Goal: Task Accomplishment & Management: Manage account settings

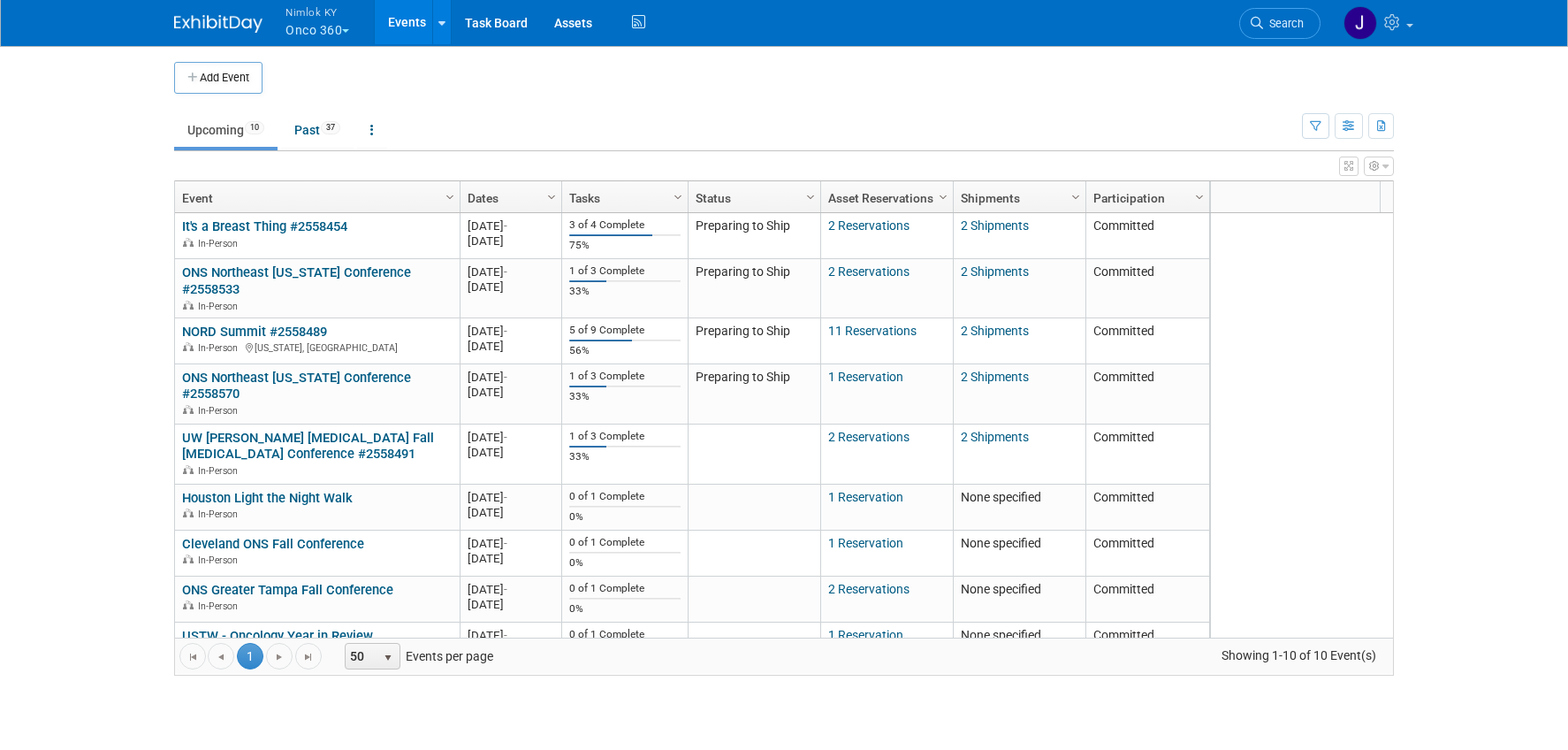
scroll to position [61, 0]
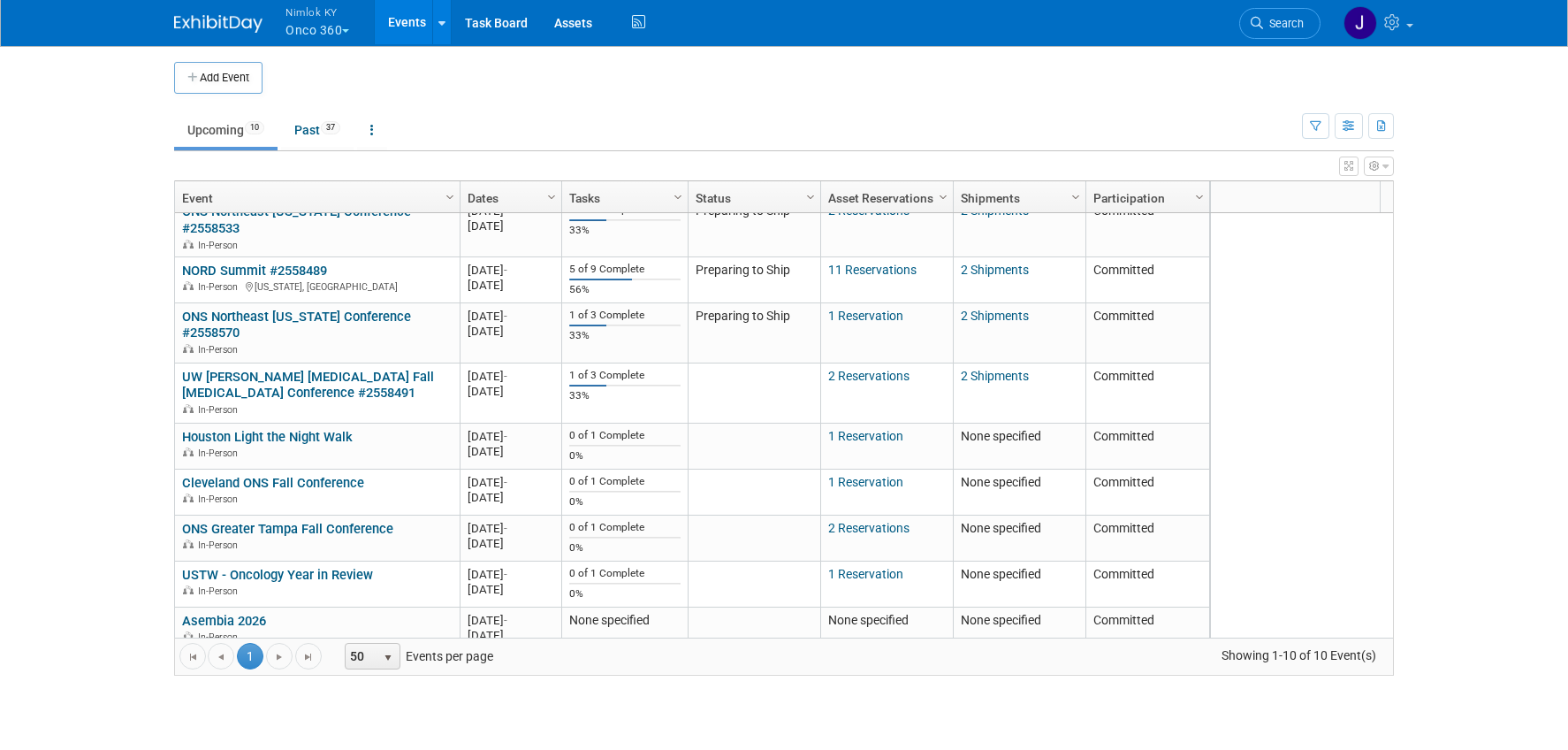
click at [325, 32] on button "Nimlok KY Onco 360" at bounding box center [327, 22] width 88 height 46
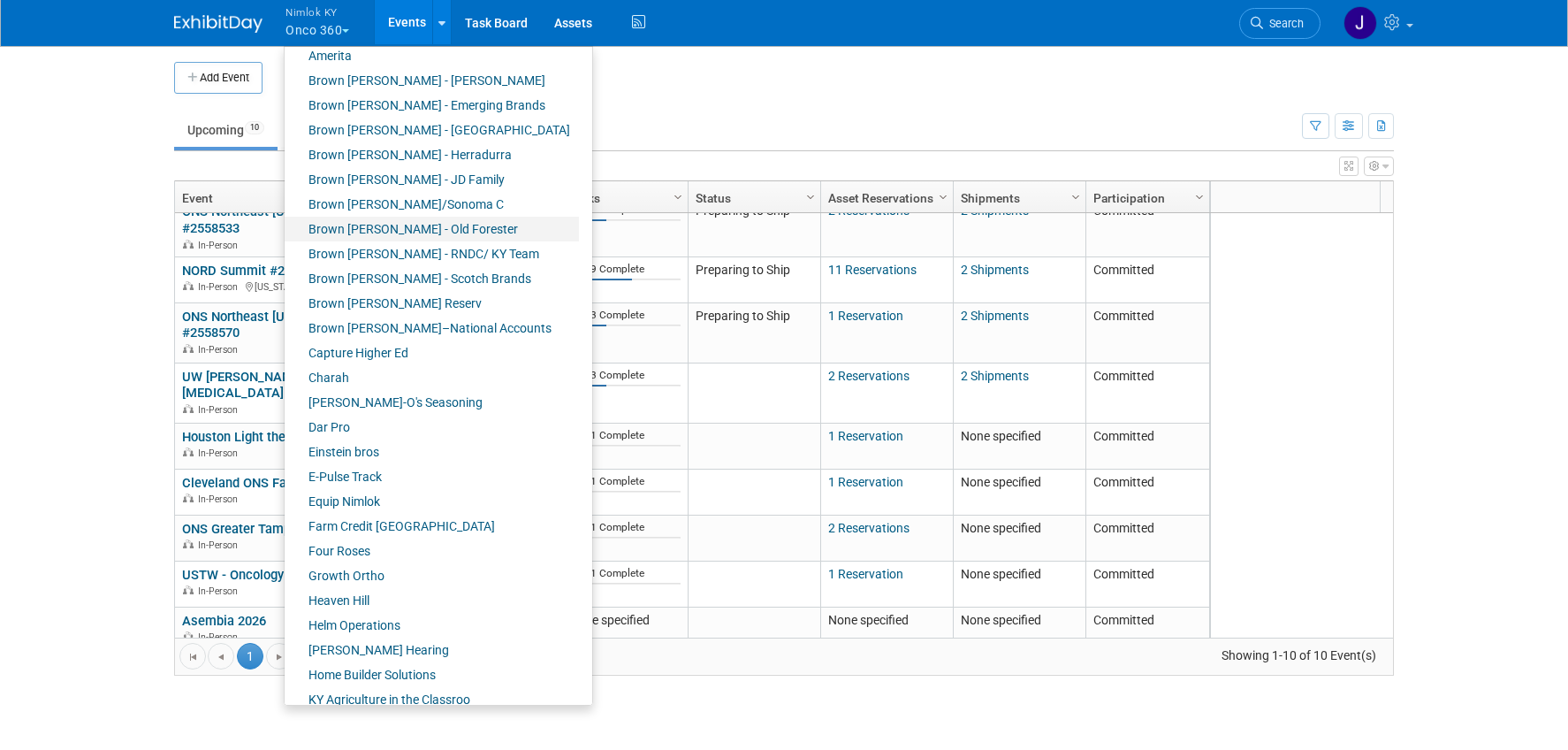
scroll to position [641, 0]
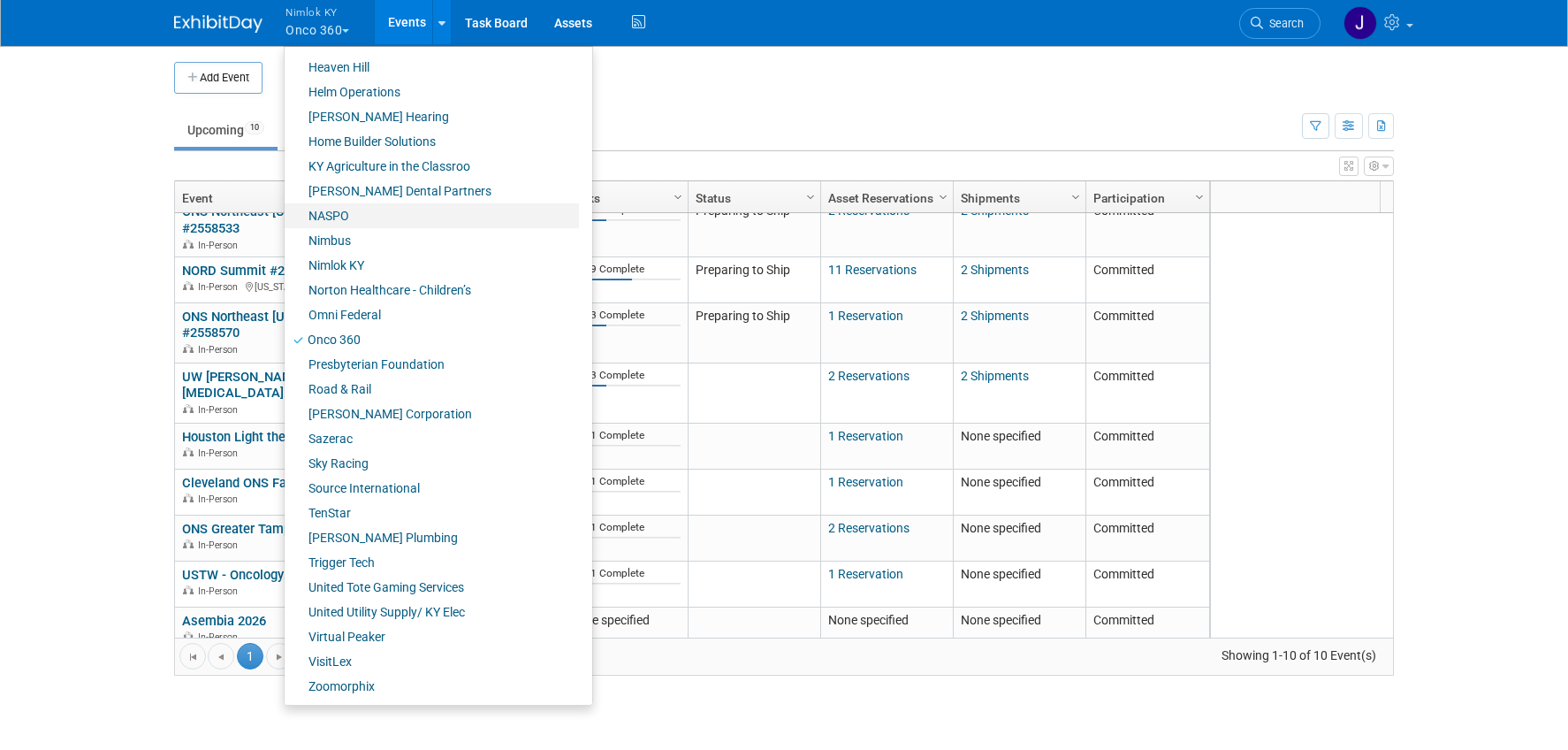
click at [359, 218] on link "NASPO" at bounding box center [431, 215] width 294 height 24
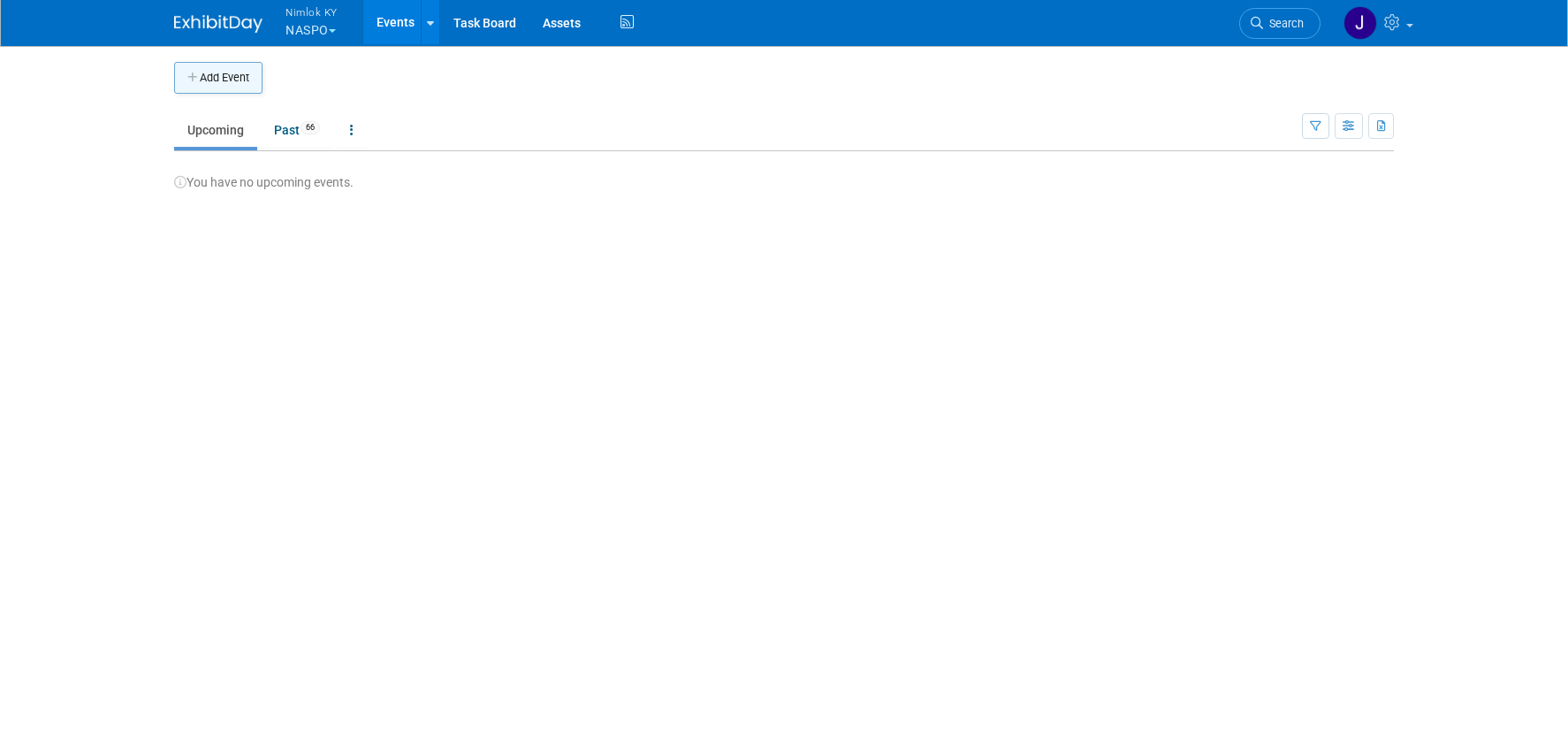
click at [255, 87] on button "Add Event" at bounding box center [218, 77] width 88 height 32
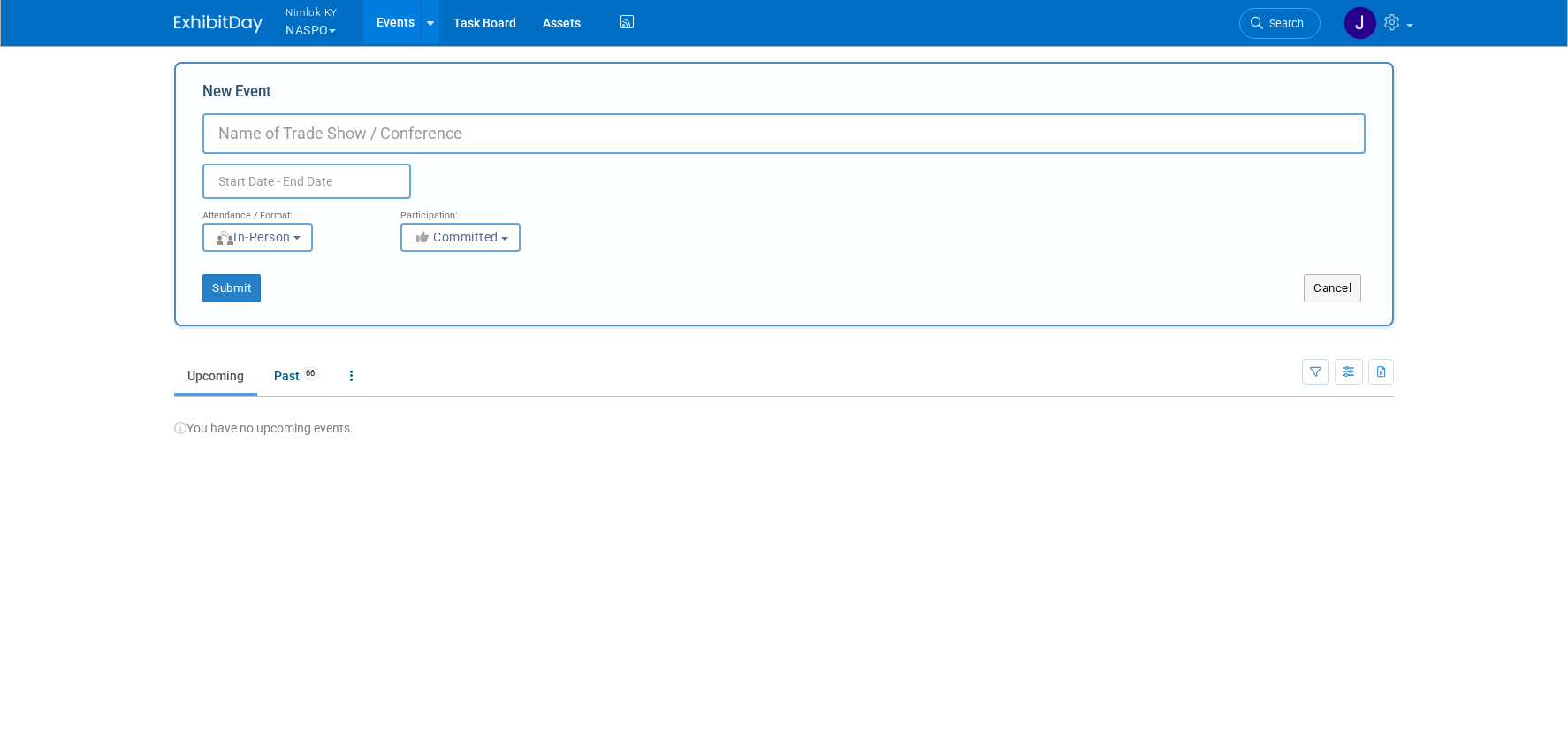
paste input "Shipment of NASPO Identifiers"
type input "Shipment of NASPO Identifiers to Southeast Printing & Mailing #2558577"
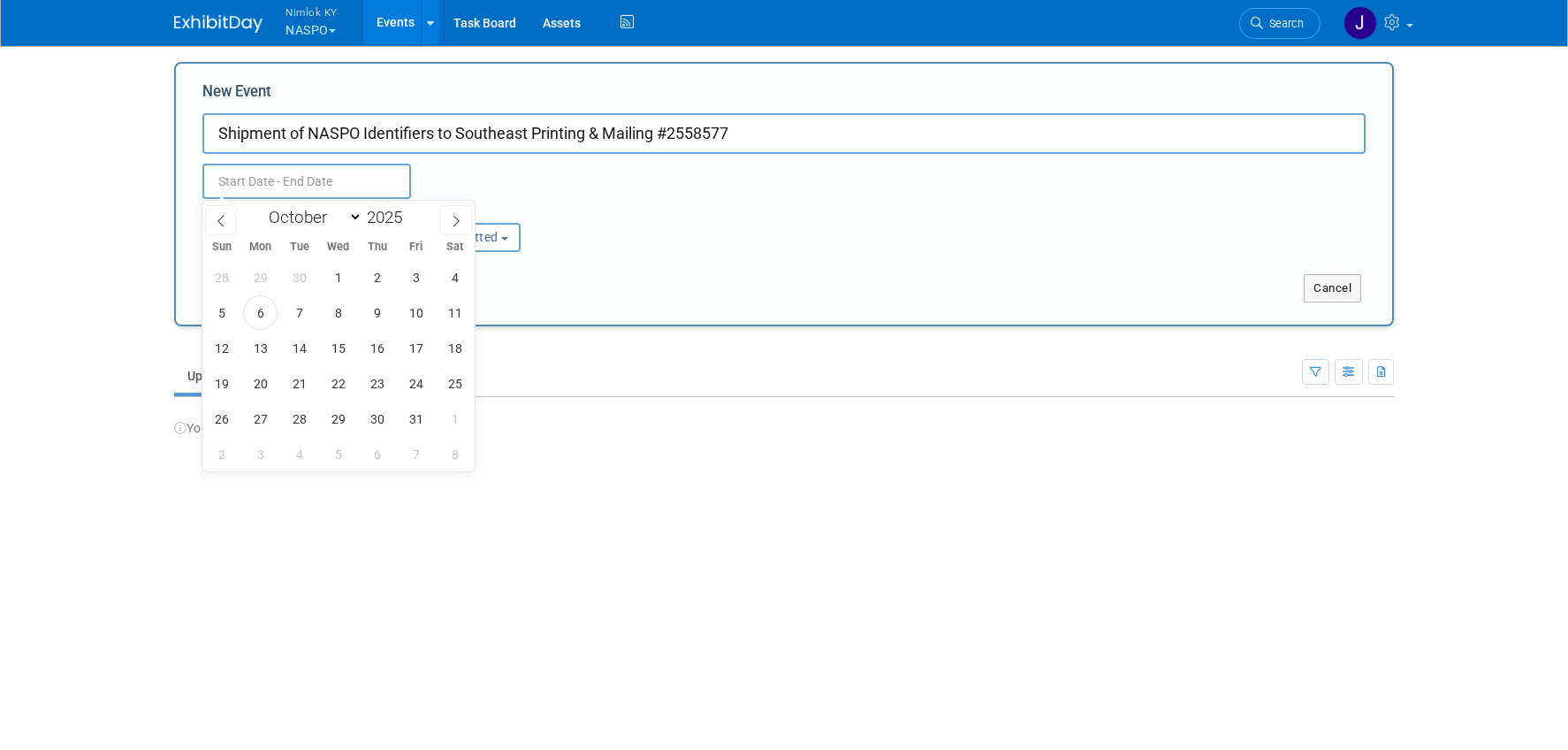
click at [318, 186] on input "text" at bounding box center [306, 181] width 208 height 35
click at [261, 308] on span "6" at bounding box center [260, 312] width 34 height 34
click at [414, 308] on span "10" at bounding box center [415, 312] width 34 height 34
type input "[DATE] to [DATE]"
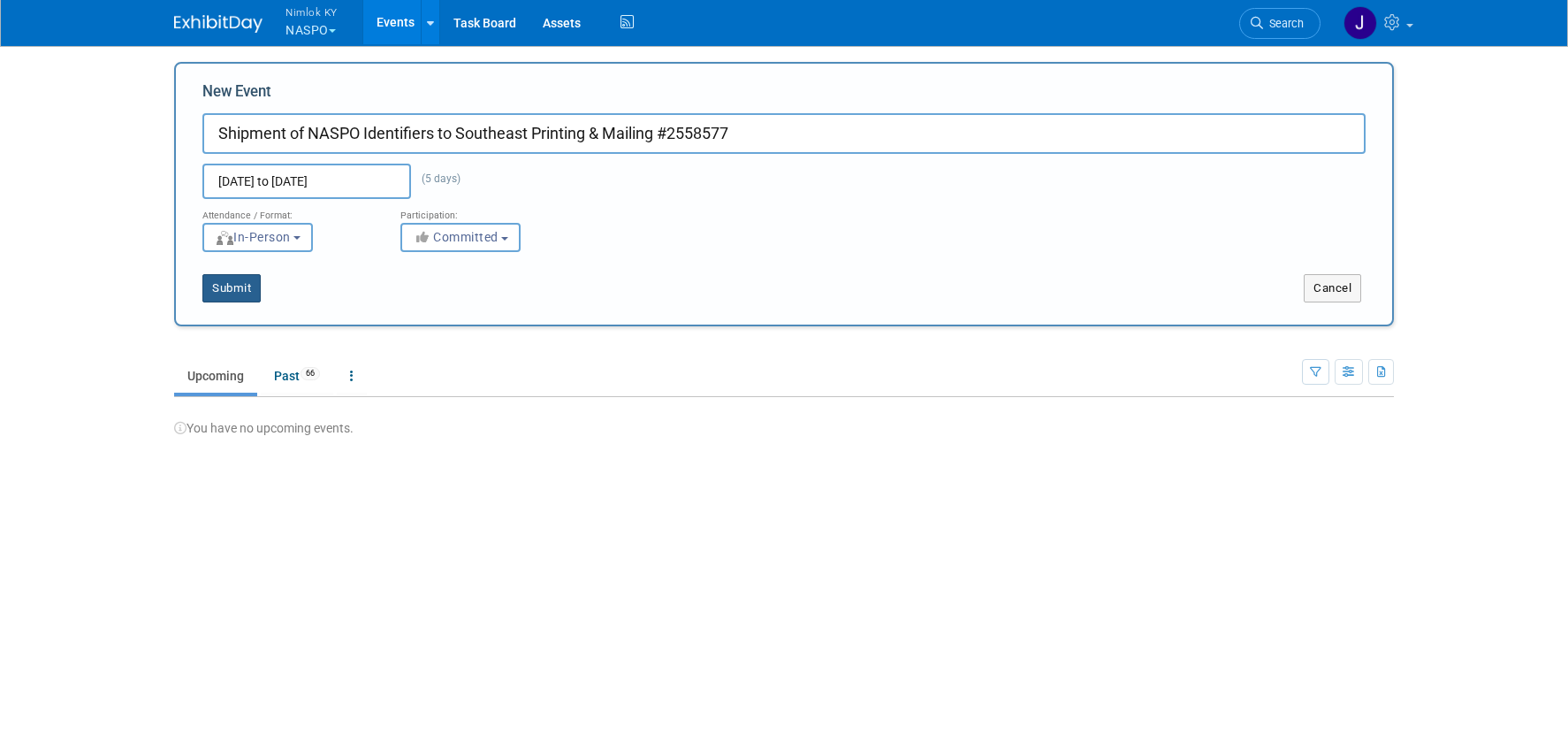
click at [253, 298] on button "Submit" at bounding box center [232, 287] width 59 height 28
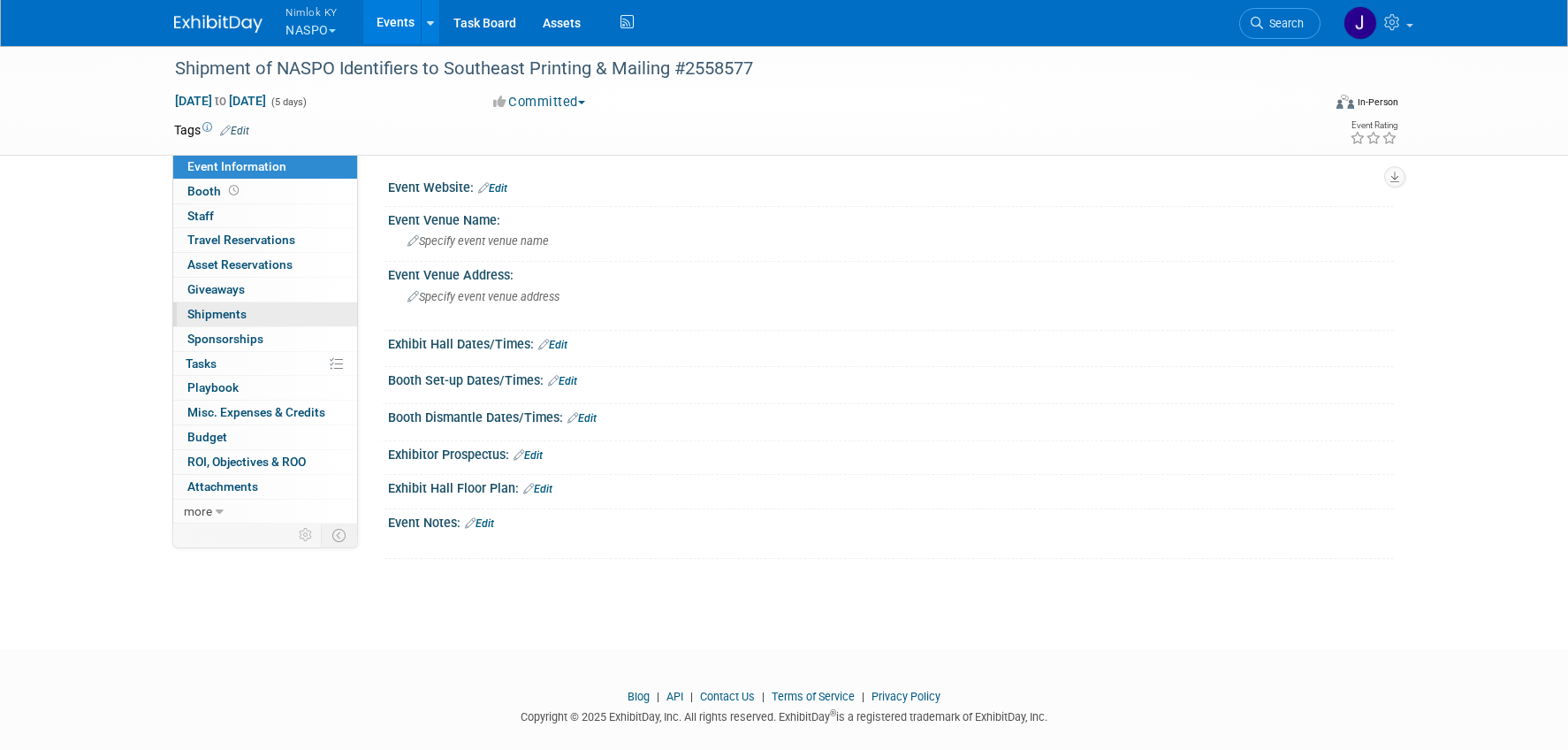
click at [255, 321] on link "0 Shipments 0" at bounding box center [265, 314] width 184 height 23
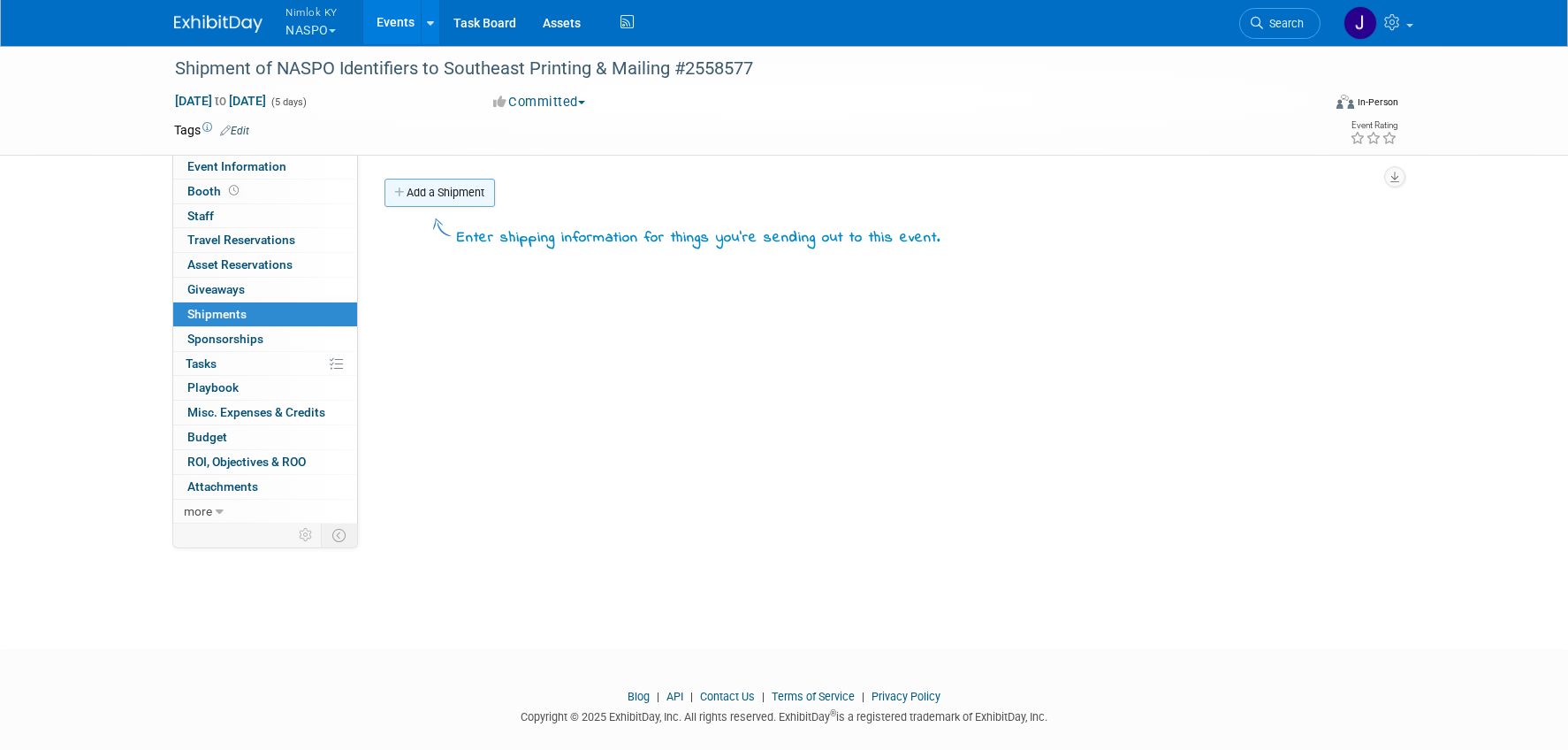
click at [435, 199] on link "Add a Shipment" at bounding box center [439, 193] width 110 height 28
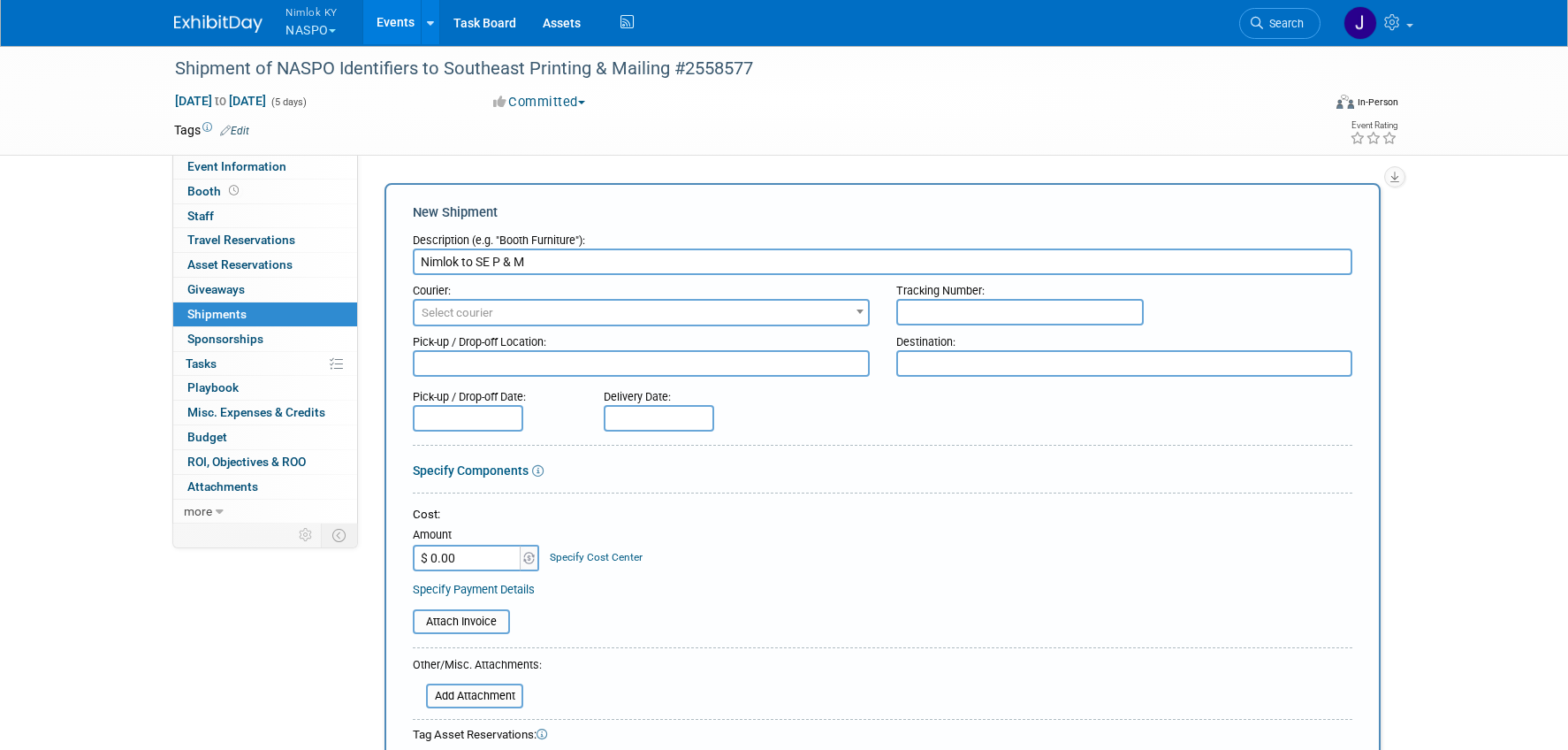
type input "Nimlok to SE P & M"
click at [528, 308] on span "Select courier" at bounding box center [641, 312] width 454 height 24
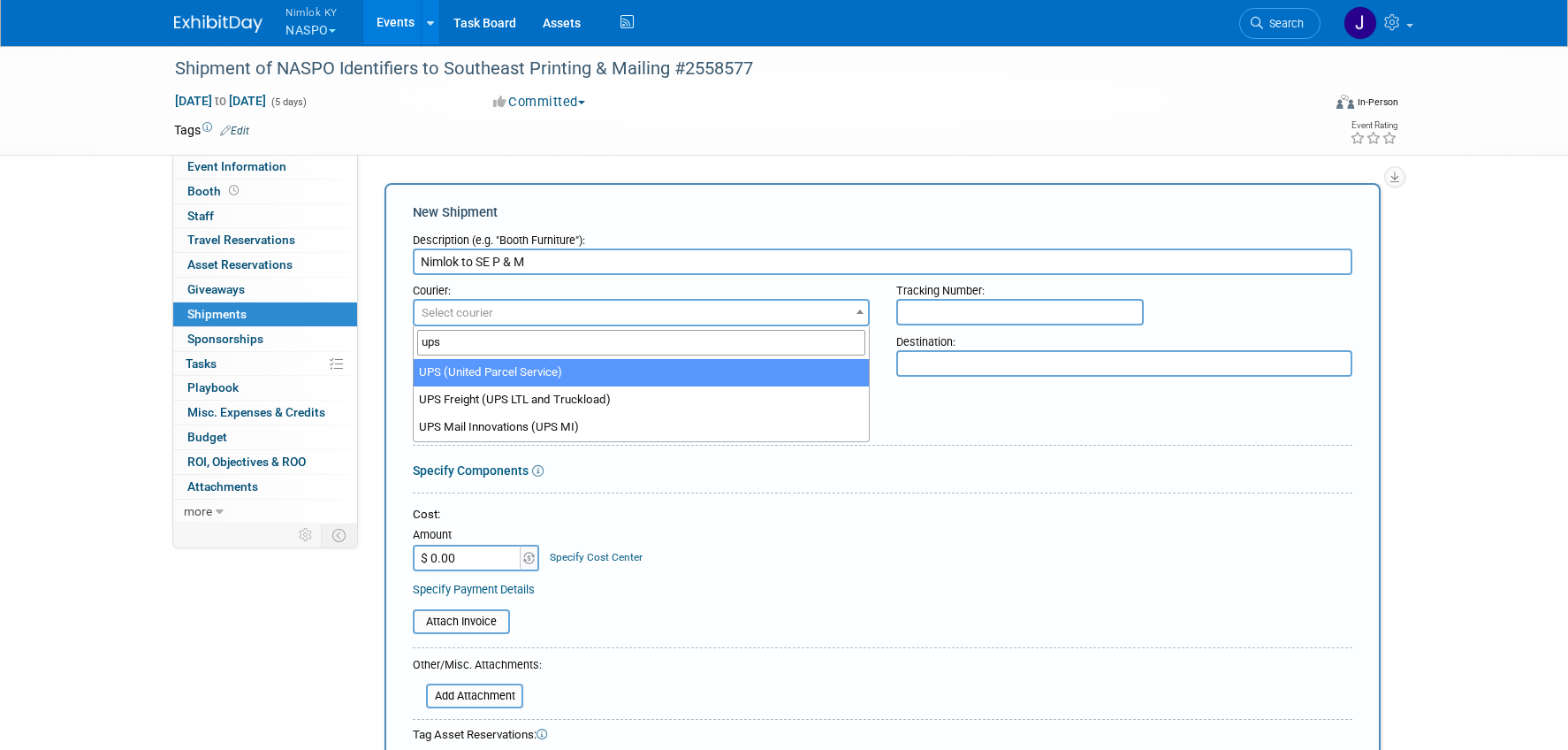
type input "ups"
select select "508"
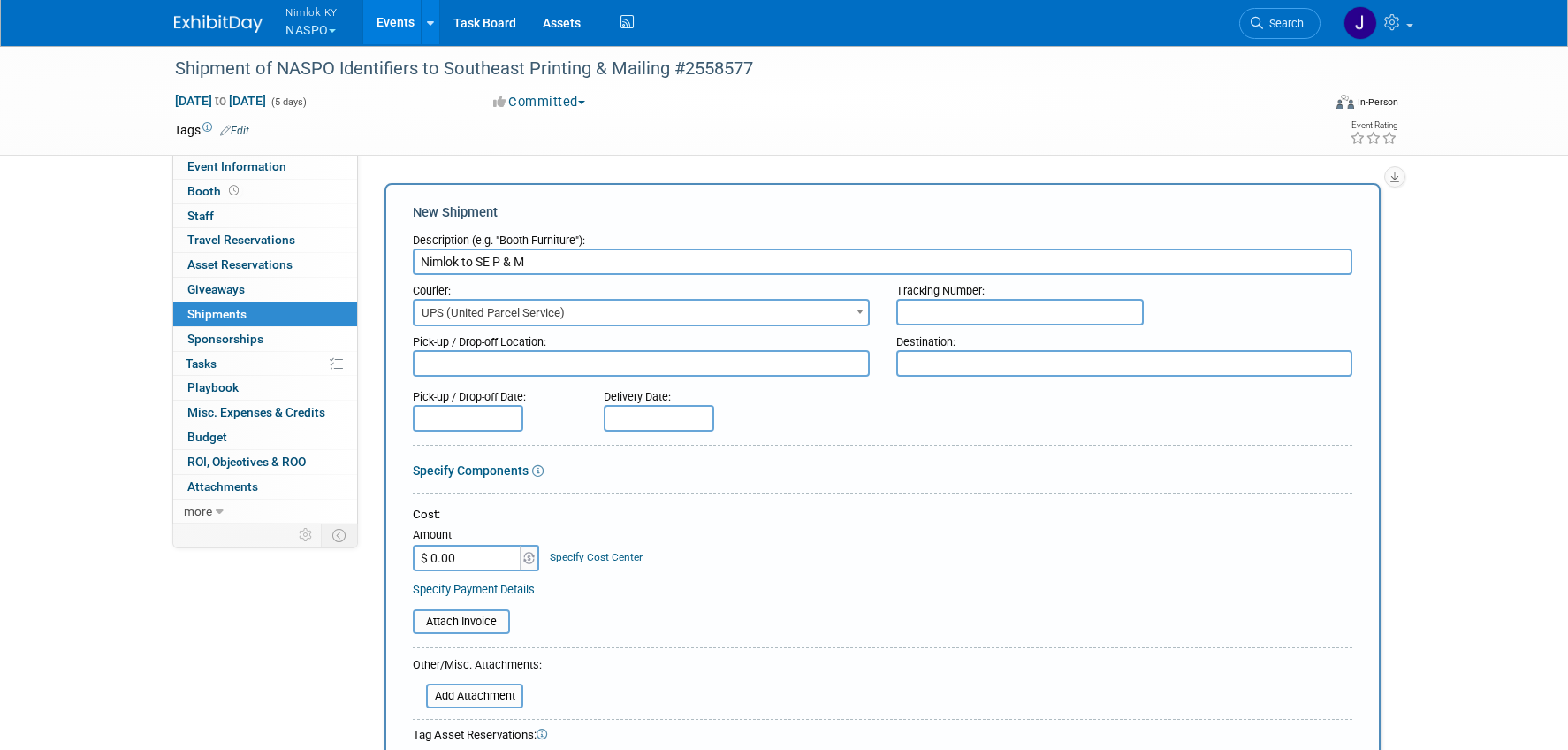
click at [502, 414] on input "text" at bounding box center [467, 418] width 110 height 26
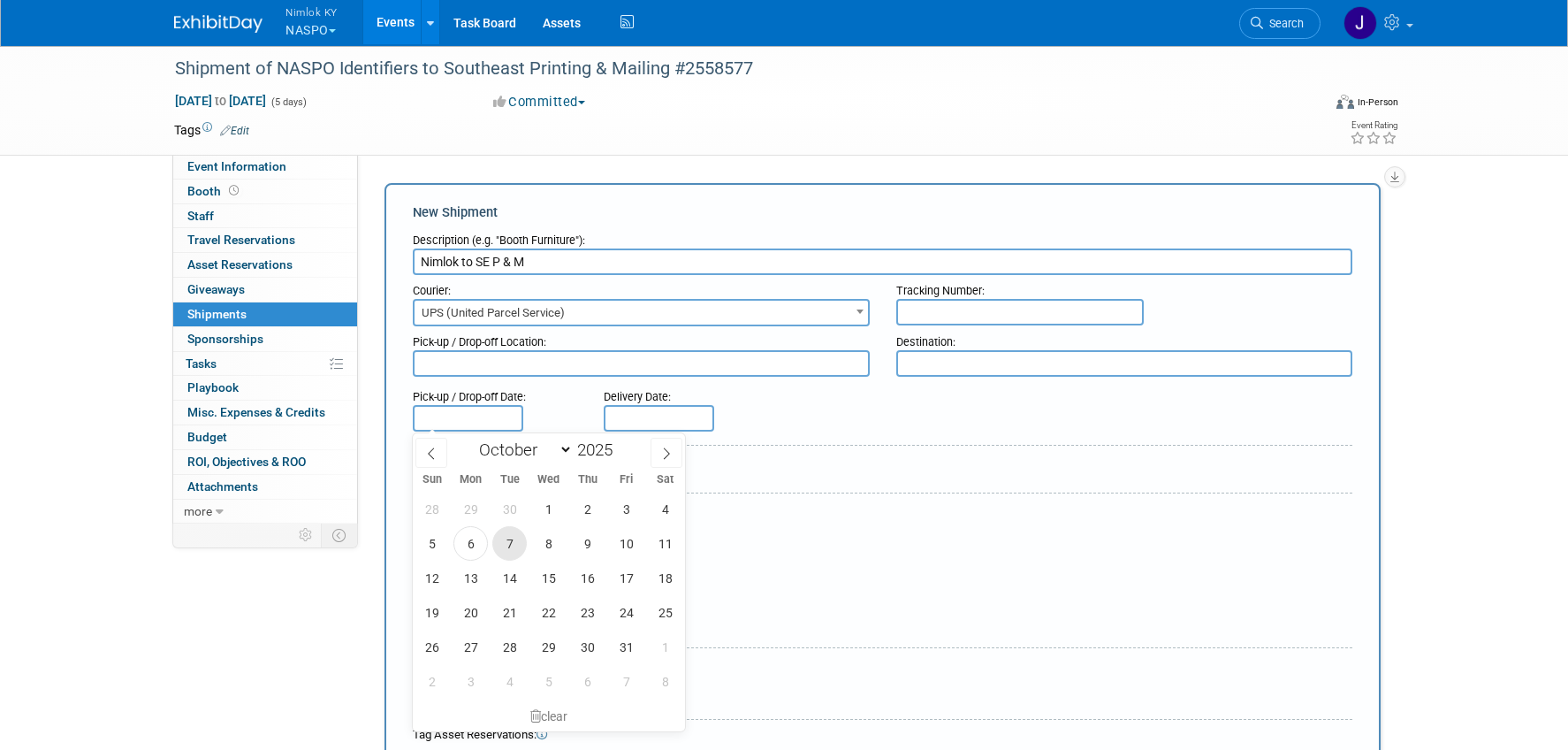
click at [510, 539] on span "7" at bounding box center [509, 543] width 34 height 34
type input "Oct 7, 2025"
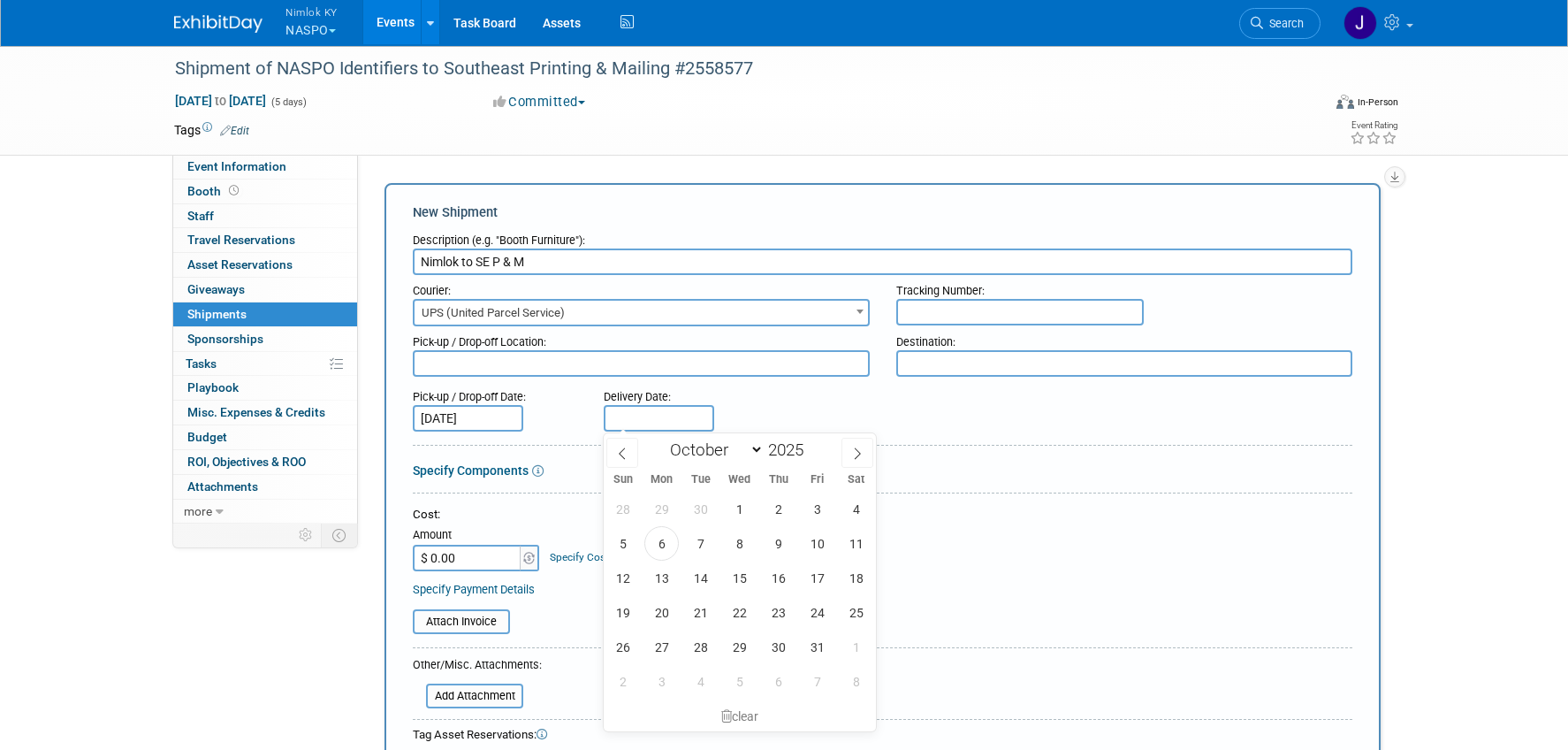
click at [625, 419] on input "text" at bounding box center [659, 418] width 110 height 26
click at [824, 546] on span "10" at bounding box center [816, 543] width 34 height 34
type input "Oct 10, 2025"
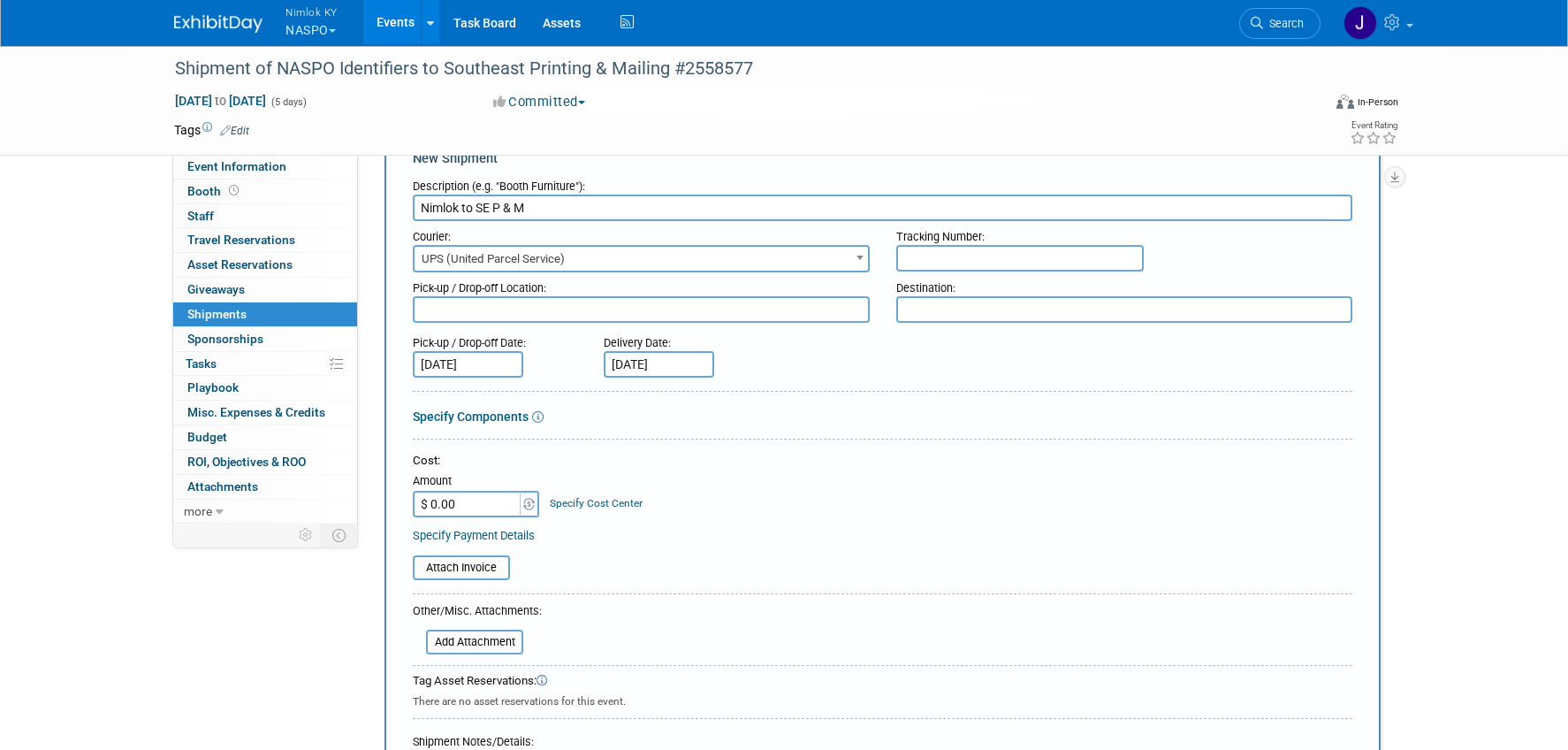
scroll to position [43, 0]
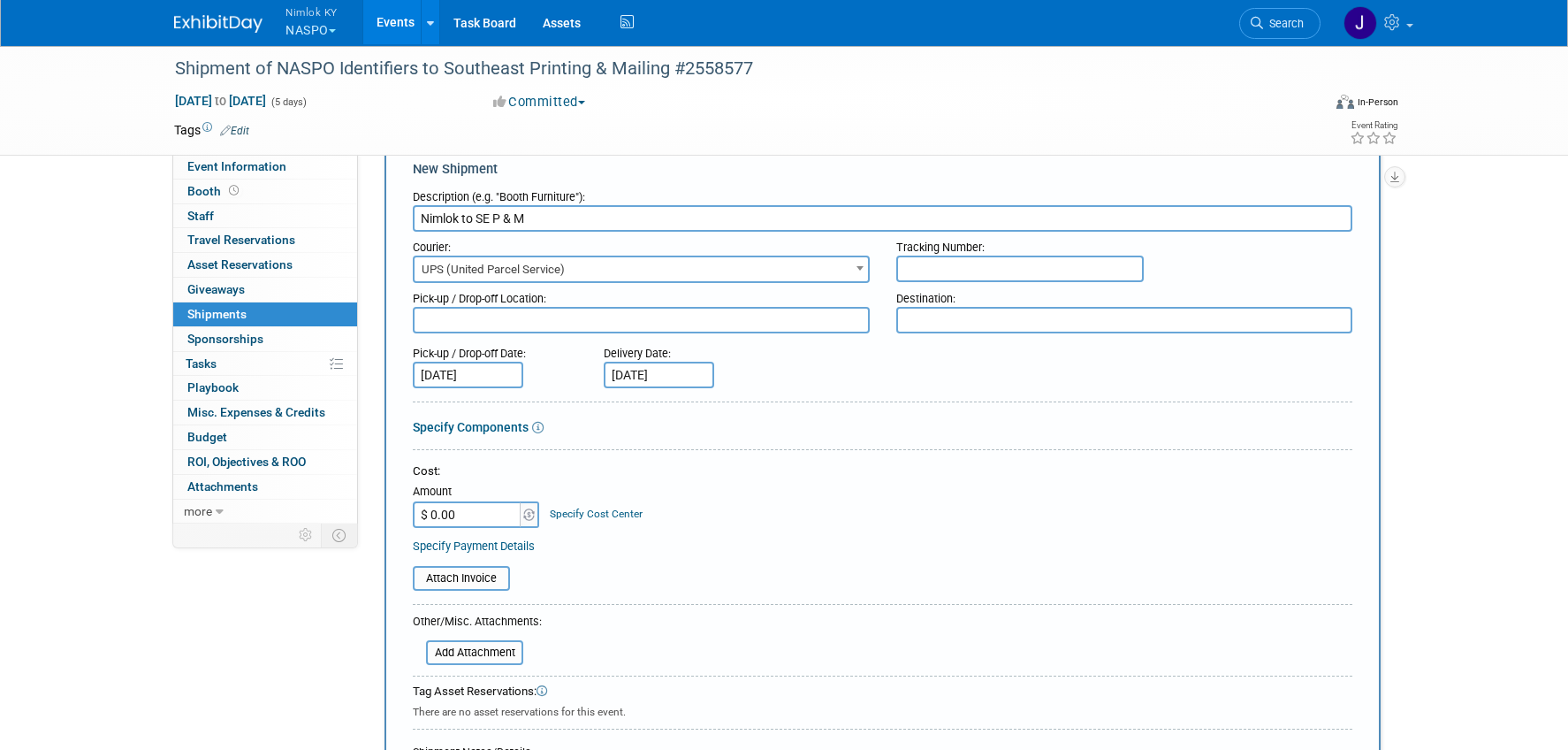
click at [520, 319] on textarea at bounding box center [640, 320] width 457 height 26
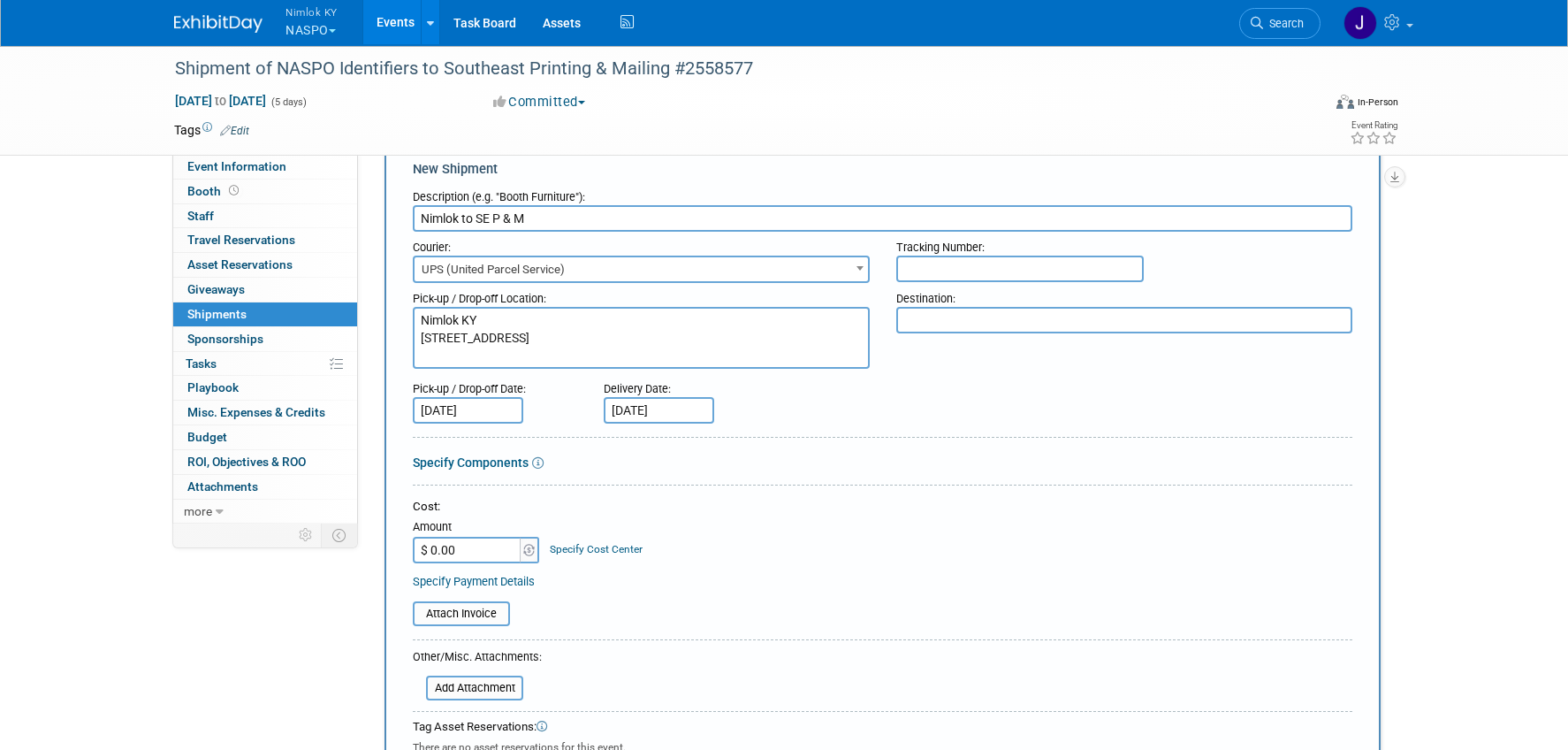
click at [456, 353] on textarea "Nimlok KY 10501 Bunsen Way, Suite 101 Louisbille, KY" at bounding box center [640, 337] width 457 height 62
type textarea "Nimlok KY 10501 Bunsen Way, Suite 101 Louisville, KY"
click at [916, 311] on textarea at bounding box center [1124, 320] width 457 height 26
paste textarea "Southeast Printing and Mailing Attn: NASPO NVP 2610 Palumbo Drive Lexington, KY…"
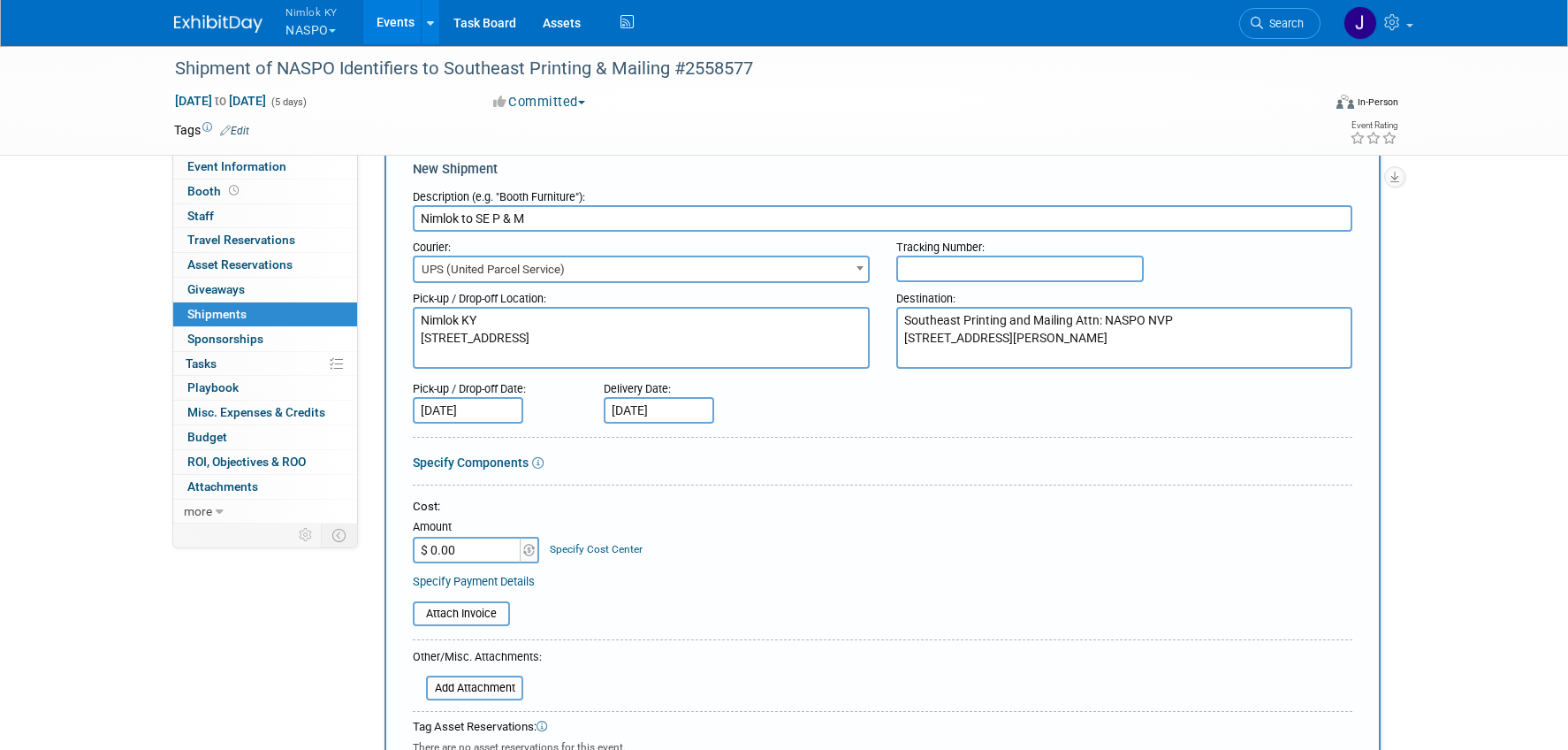
type textarea "Southeast Printing and Mailing Attn: NASPO NVP 2610 Palumbo Drive Lexington, KY…"
click at [798, 484] on div at bounding box center [882, 488] width 939 height 8
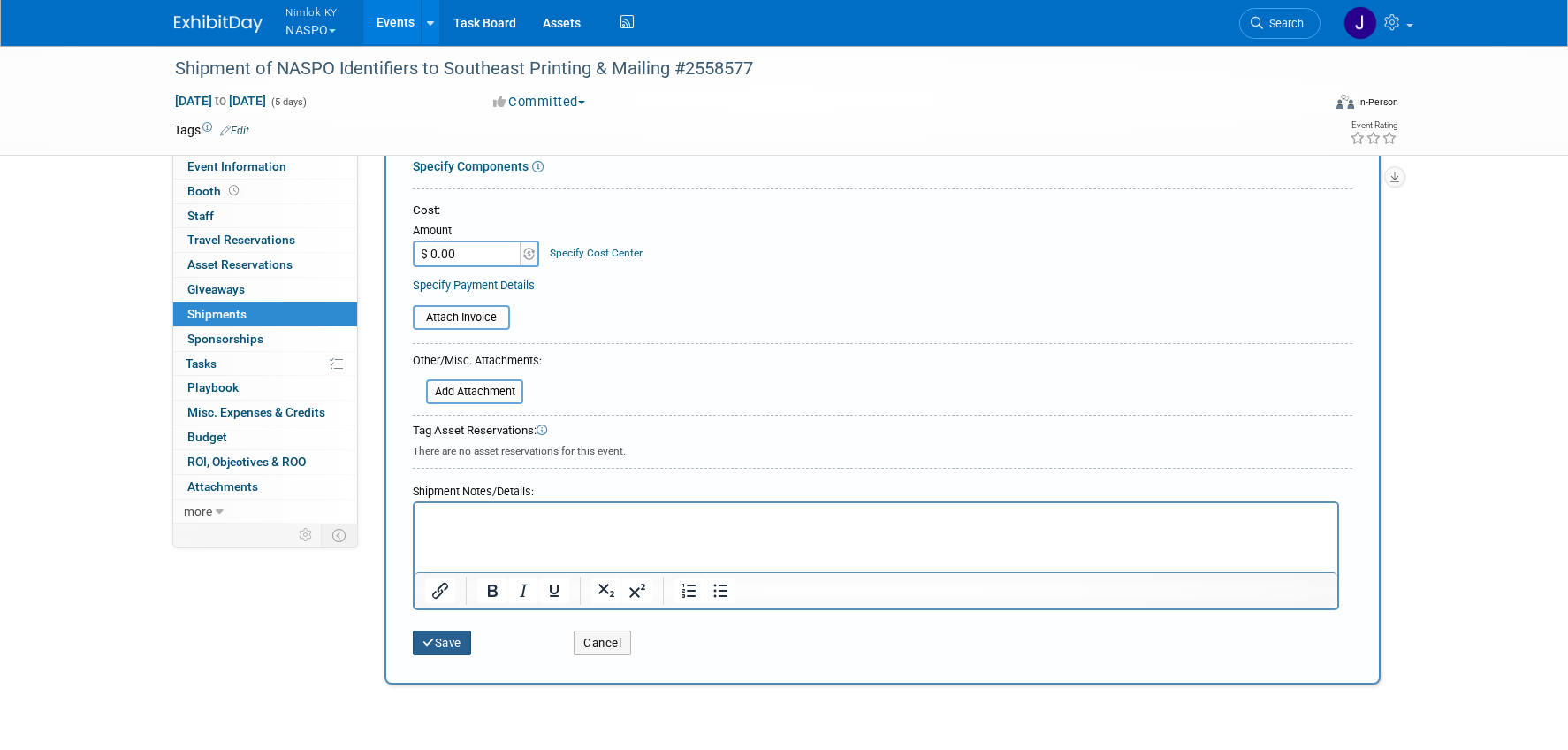
click at [448, 637] on button "Save" at bounding box center [442, 642] width 59 height 24
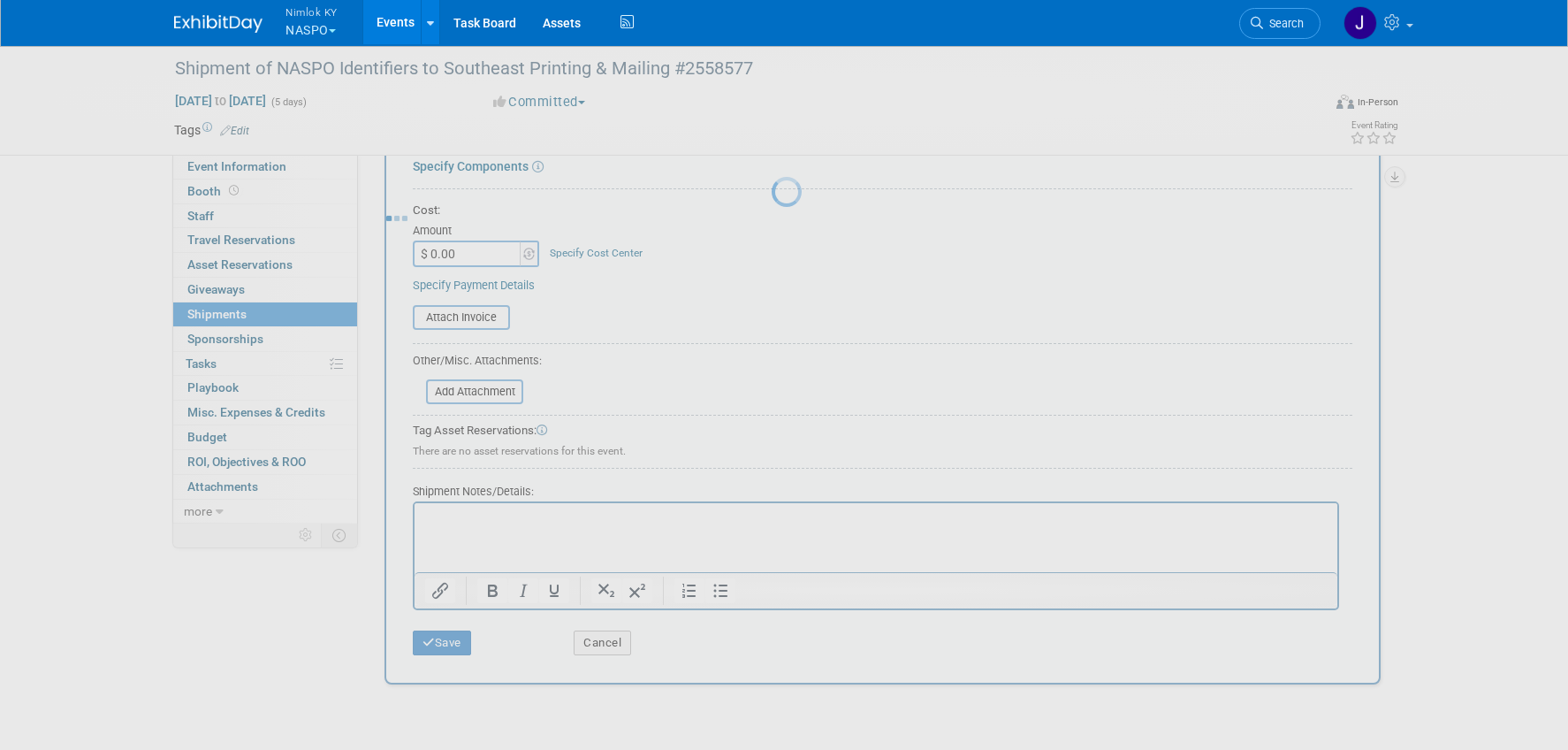
scroll to position [23, 0]
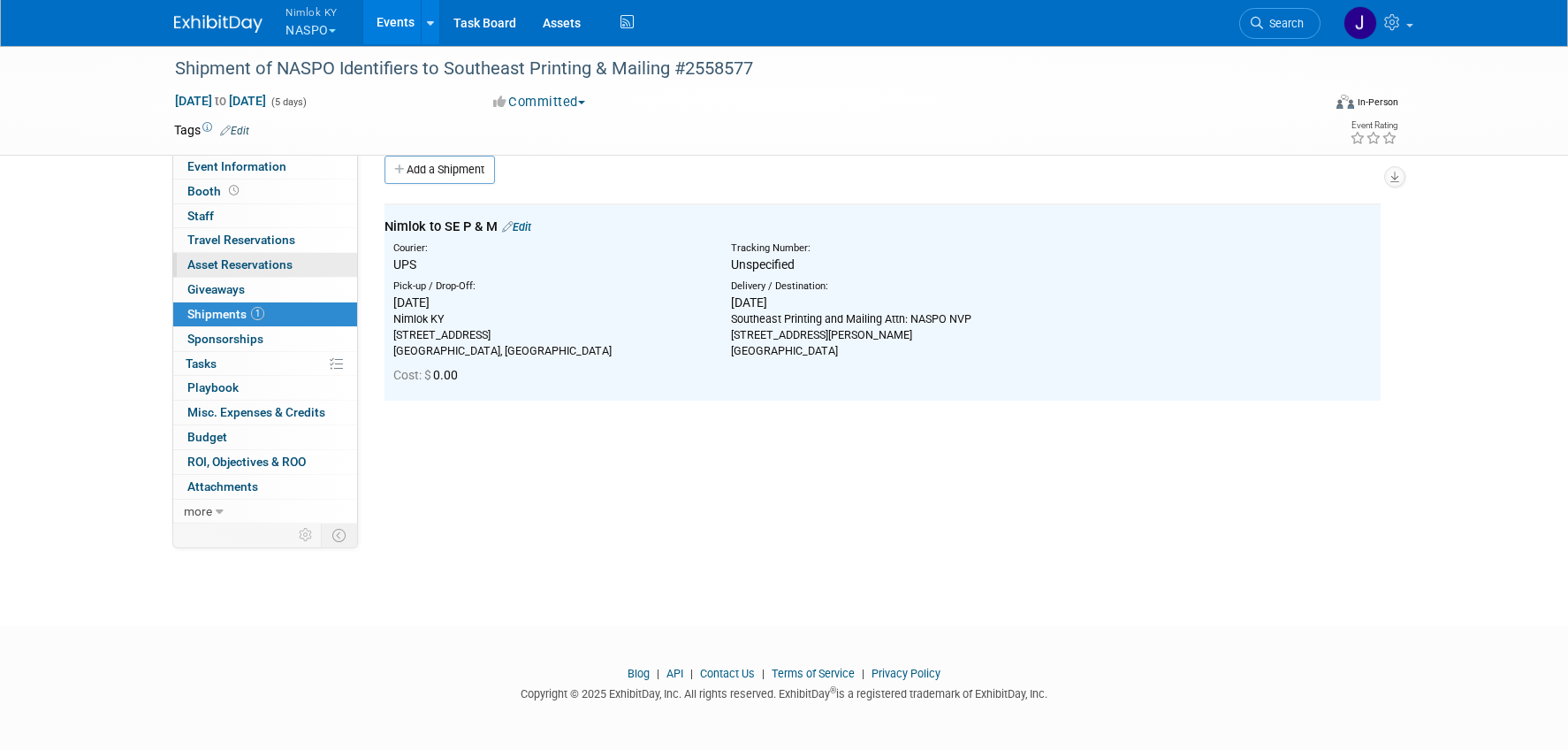
click at [207, 265] on span "Asset Reservations 0" at bounding box center [240, 264] width 106 height 14
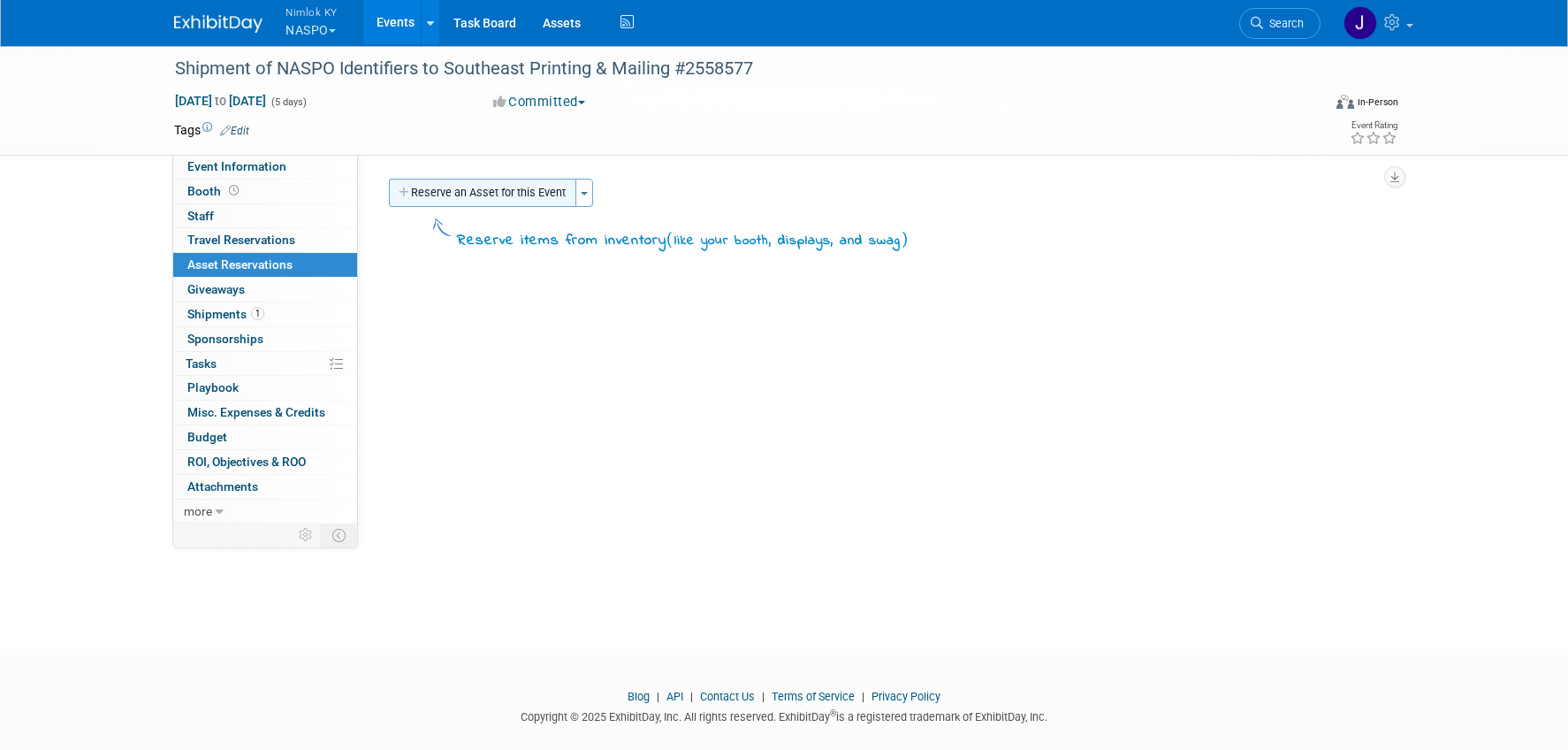
click at [437, 184] on button "Reserve an Asset for this Event" at bounding box center [483, 193] width 188 height 28
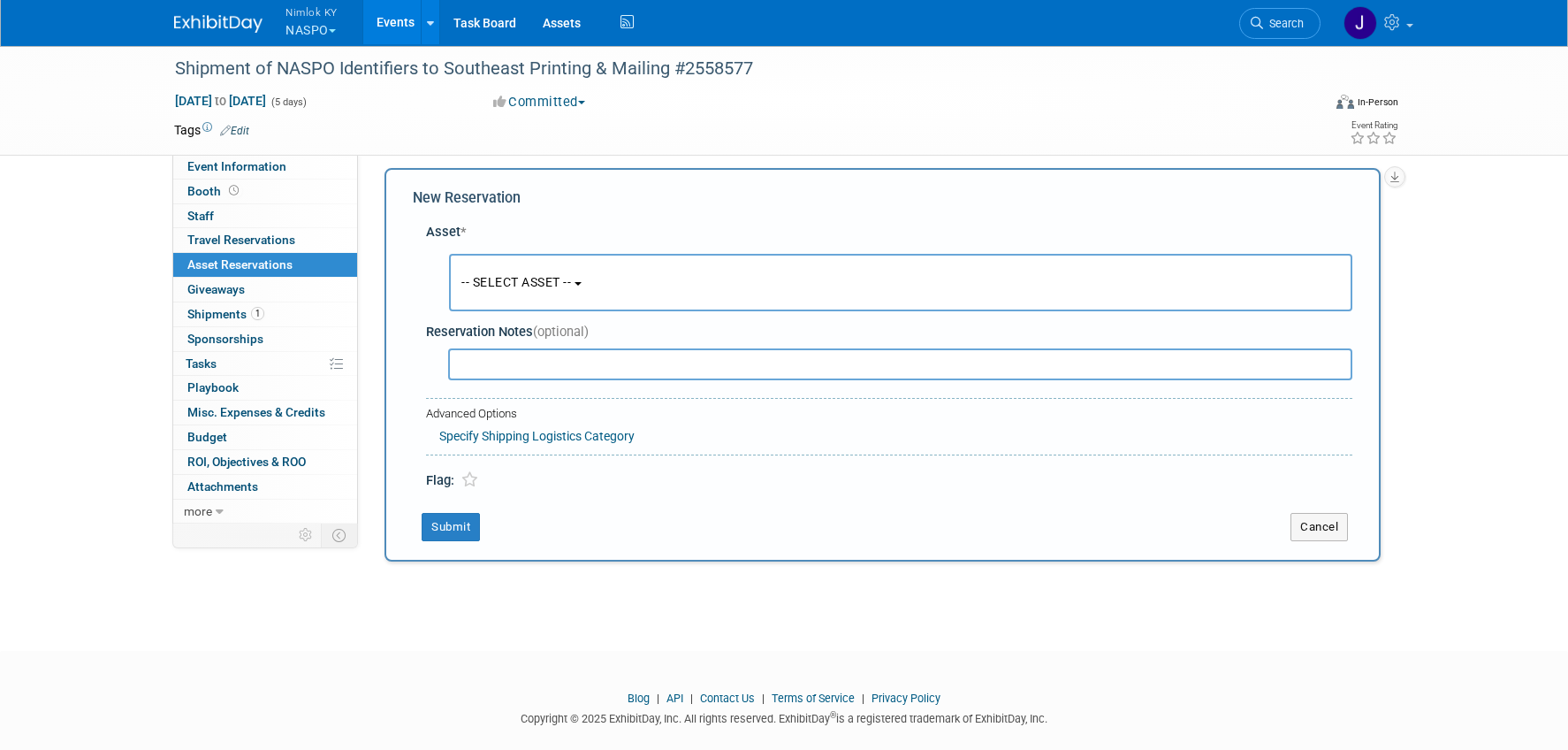
scroll to position [17, 0]
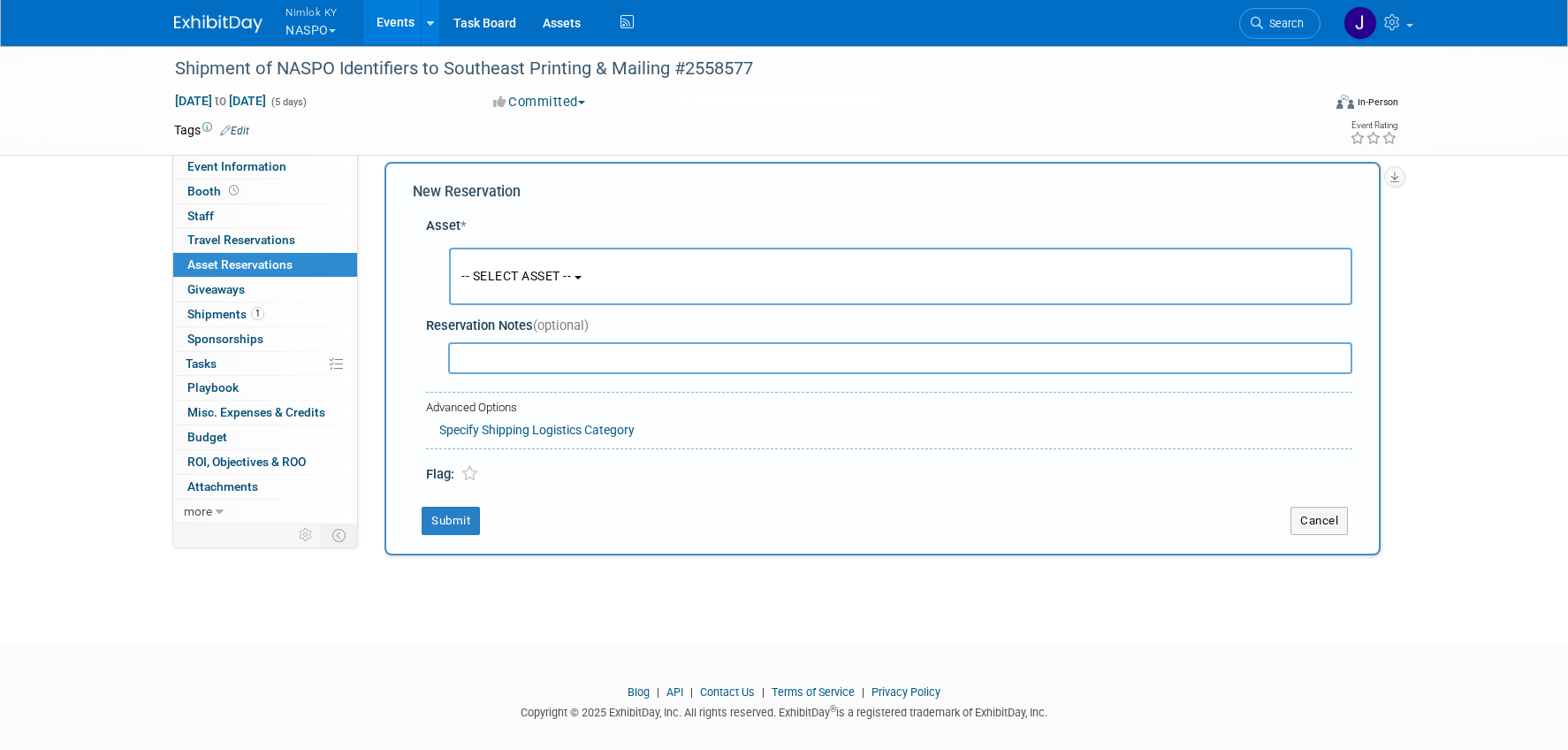
click at [600, 276] on button "-- SELECT ASSET --" at bounding box center [900, 276] width 903 height 58
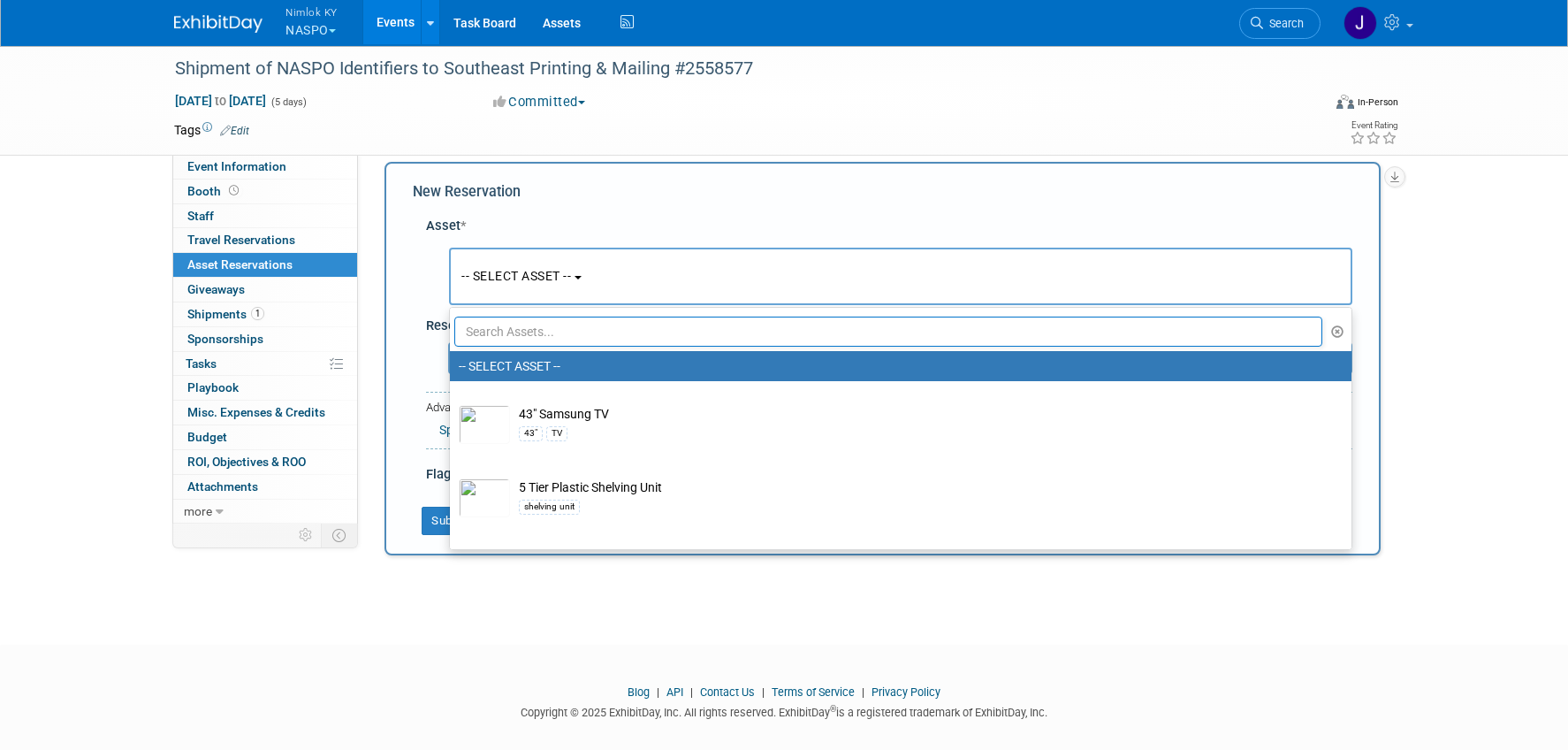
click at [654, 329] on input "text" at bounding box center [889, 331] width 868 height 30
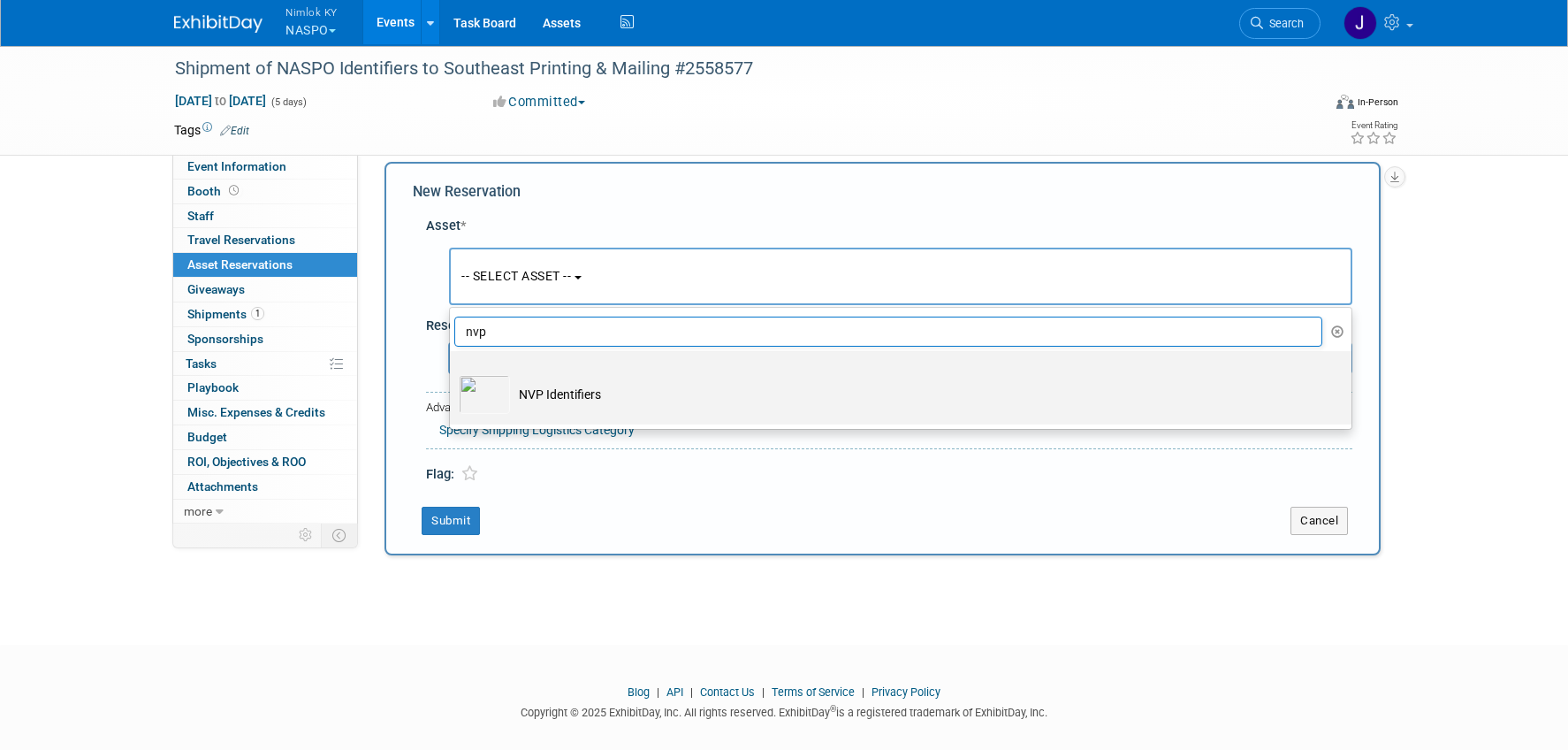
type input "nvp"
click at [644, 409] on td "NVP Identifiers" at bounding box center [913, 394] width 806 height 39
click at [453, 373] on input "NVP Identifiers" at bounding box center [447, 367] width 12 height 12
select select "10722420"
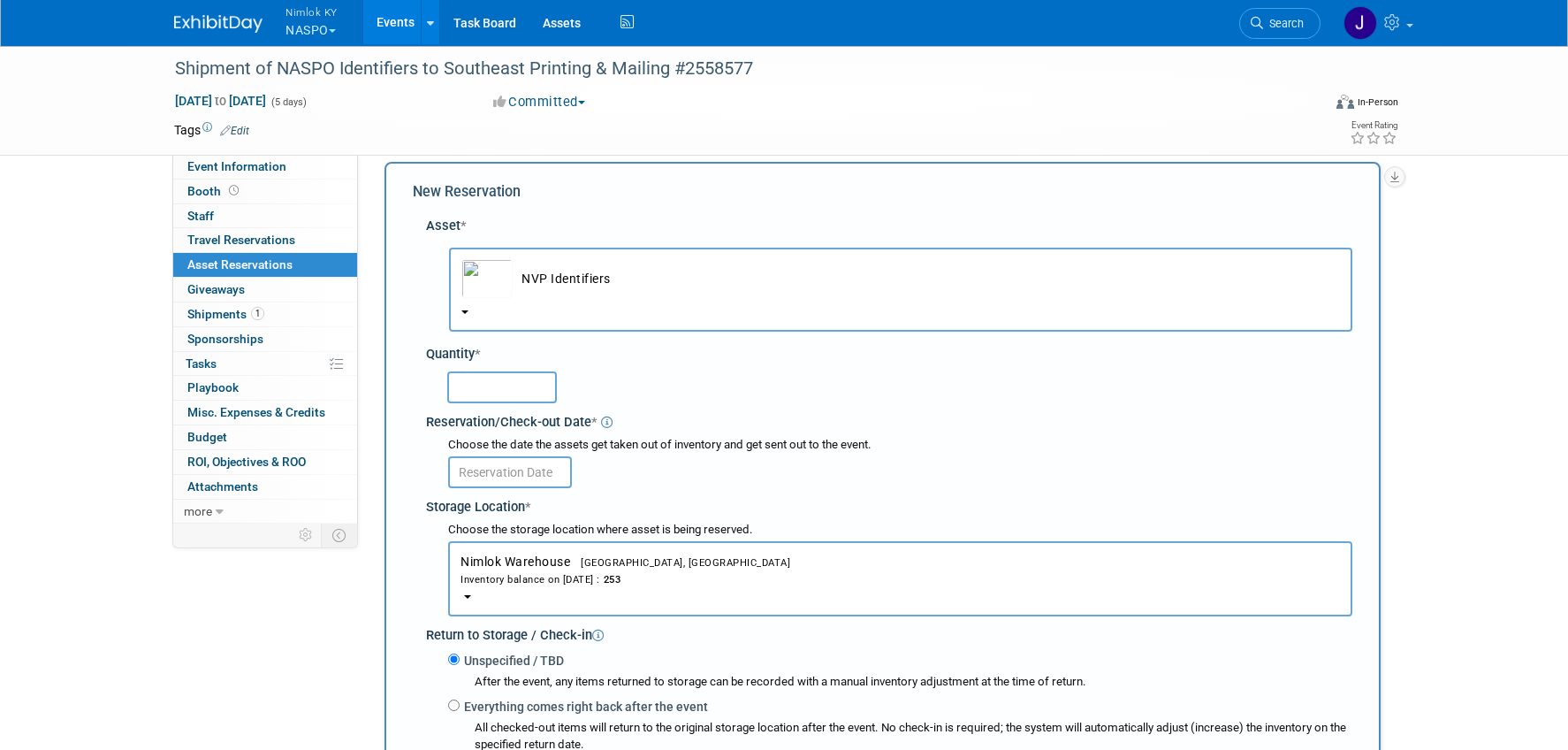
click at [518, 395] on input "text" at bounding box center [502, 387] width 109 height 32
type input "50"
click at [541, 471] on input "text" at bounding box center [509, 472] width 124 height 32
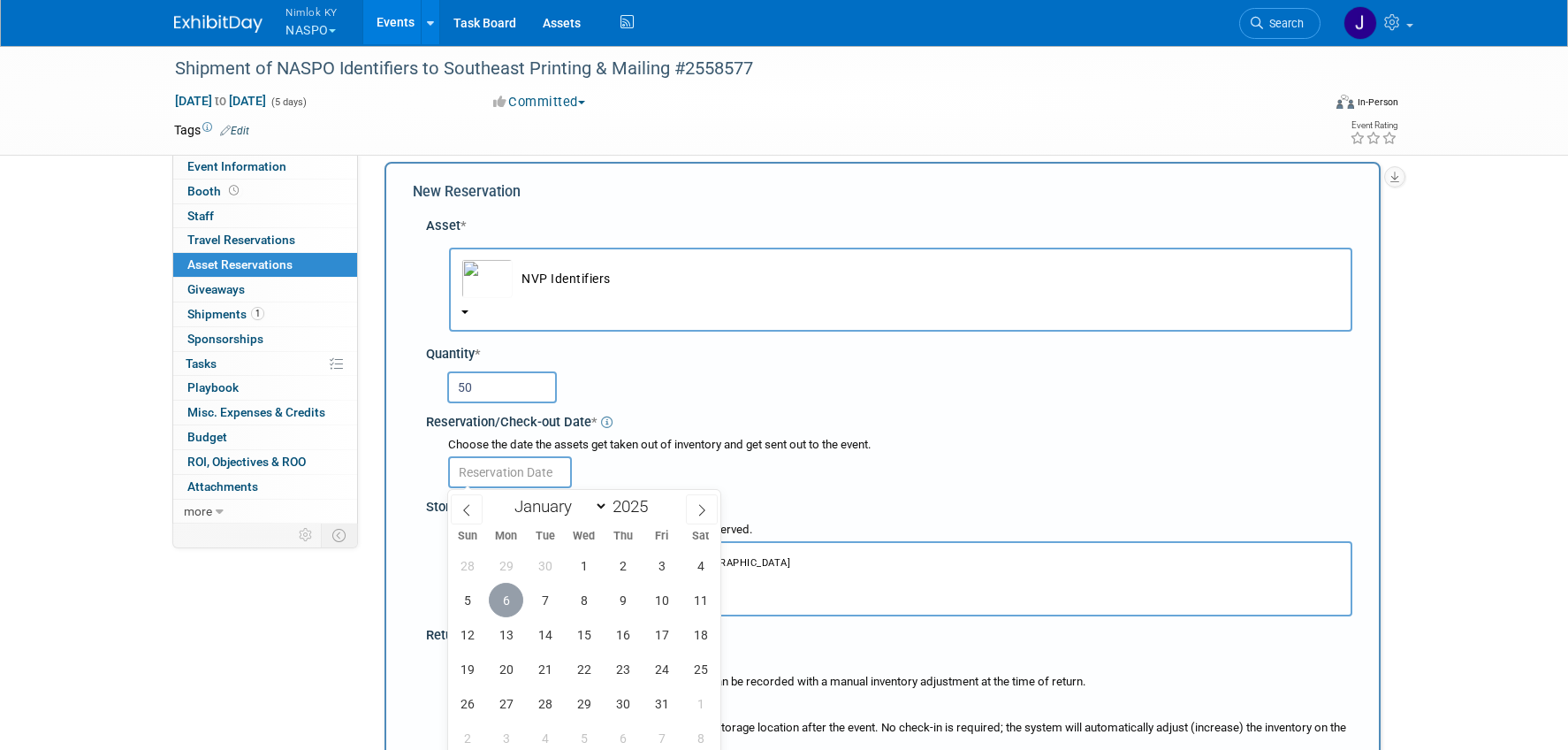
click at [503, 607] on span "6" at bounding box center [505, 599] width 34 height 34
type input "[DATE]"
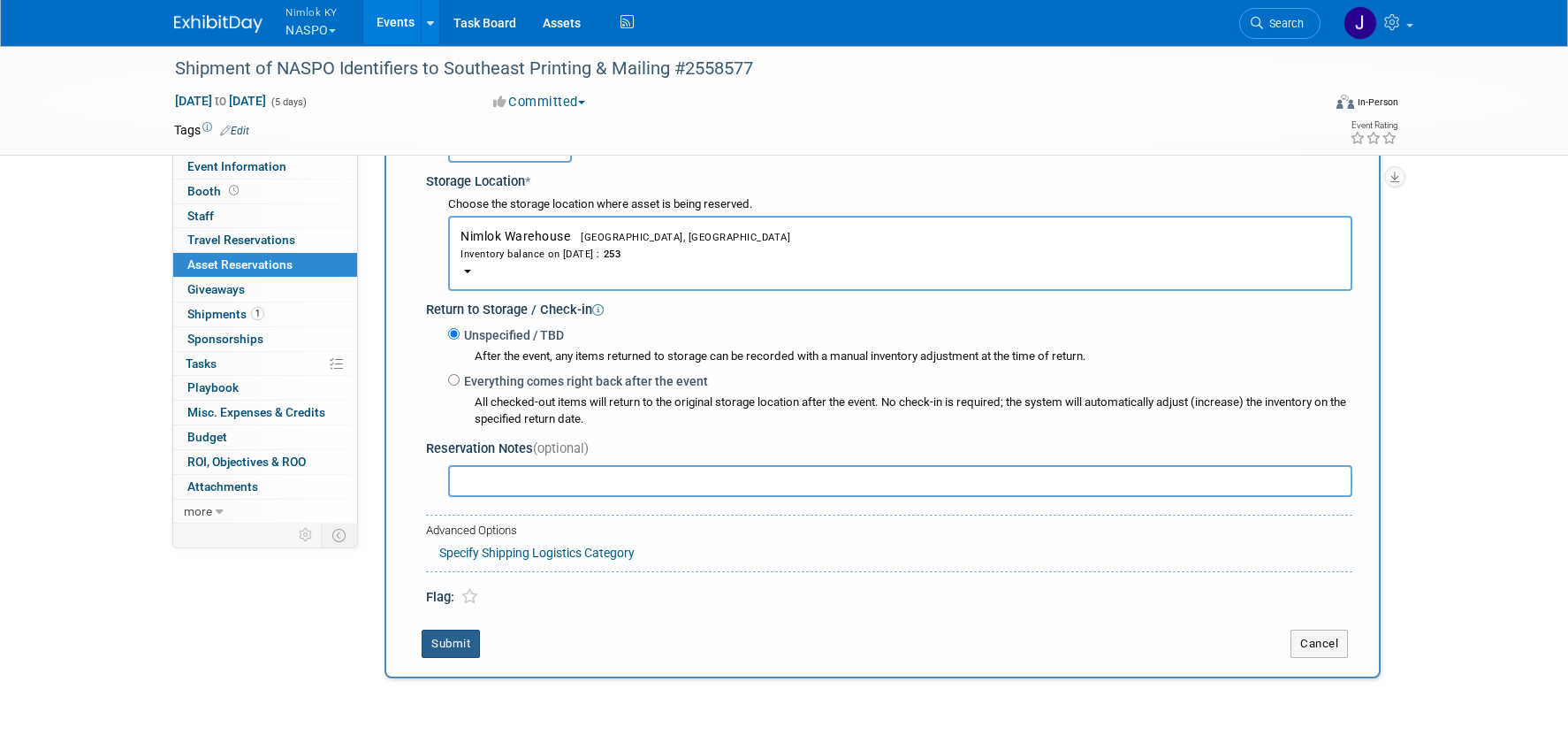
click at [450, 642] on button "Submit" at bounding box center [451, 643] width 59 height 28
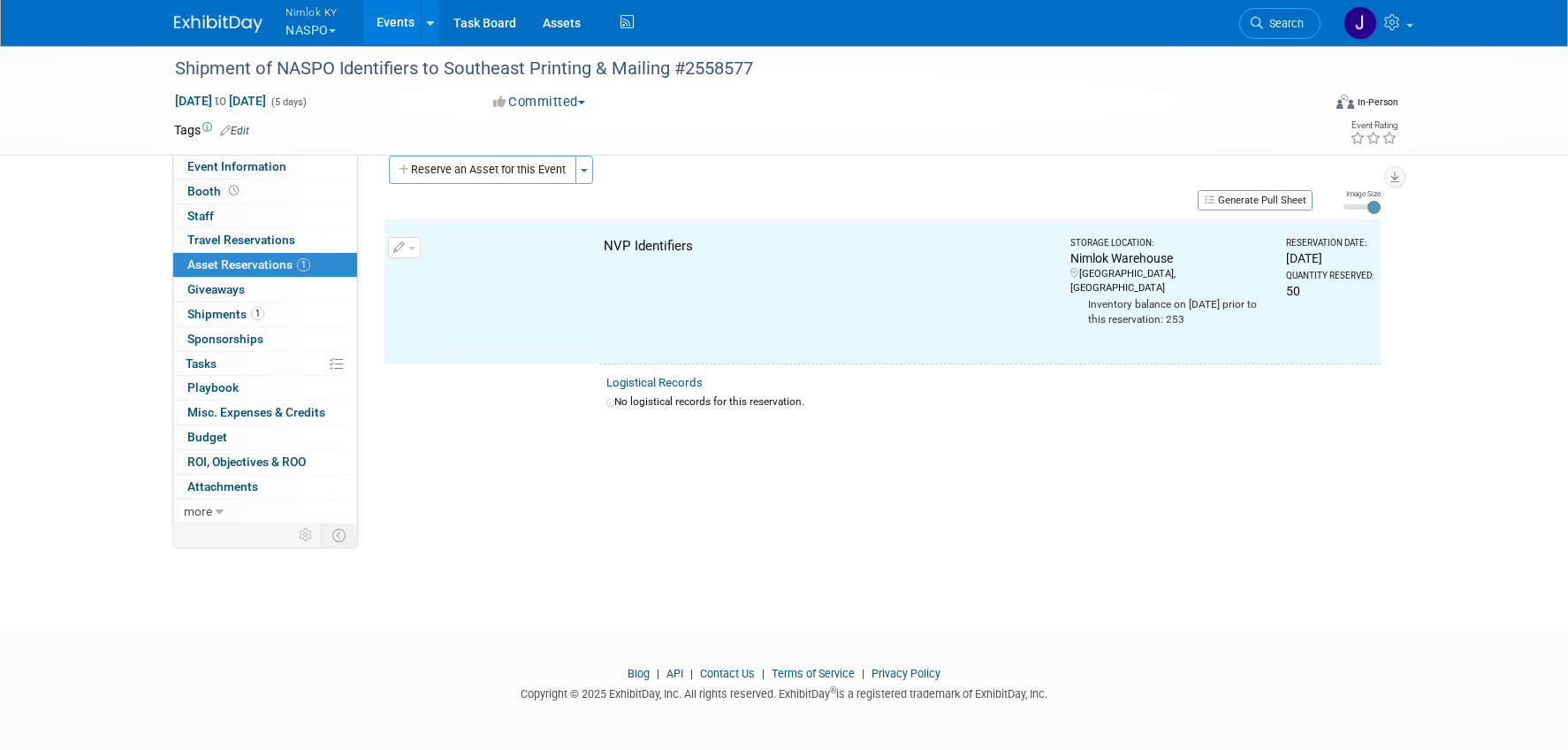
scroll to position [22, 0]
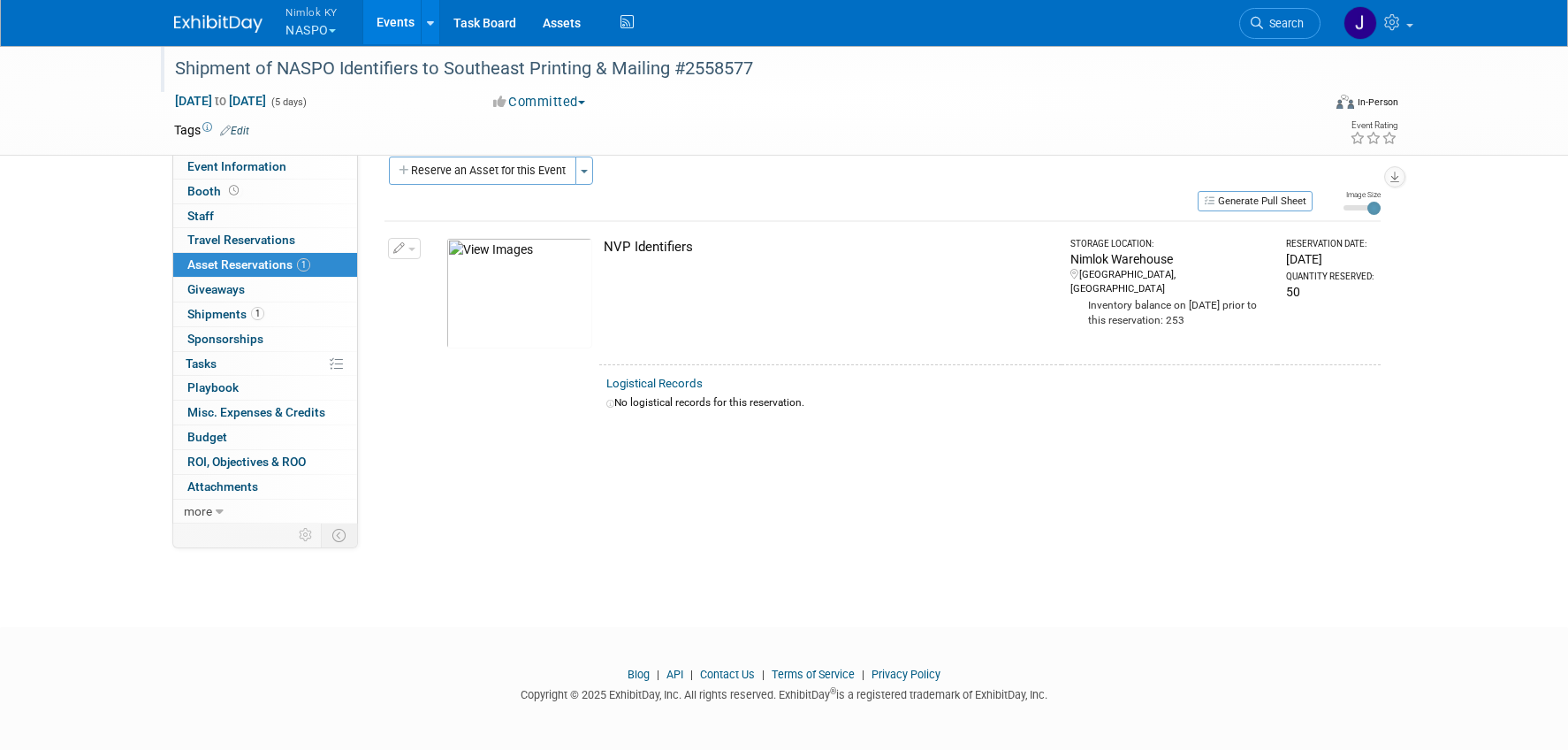
click at [334, 71] on div "Shipment of NASPO Identifiers to Southeast Printing & Mailing #2558577" at bounding box center [731, 68] width 1125 height 32
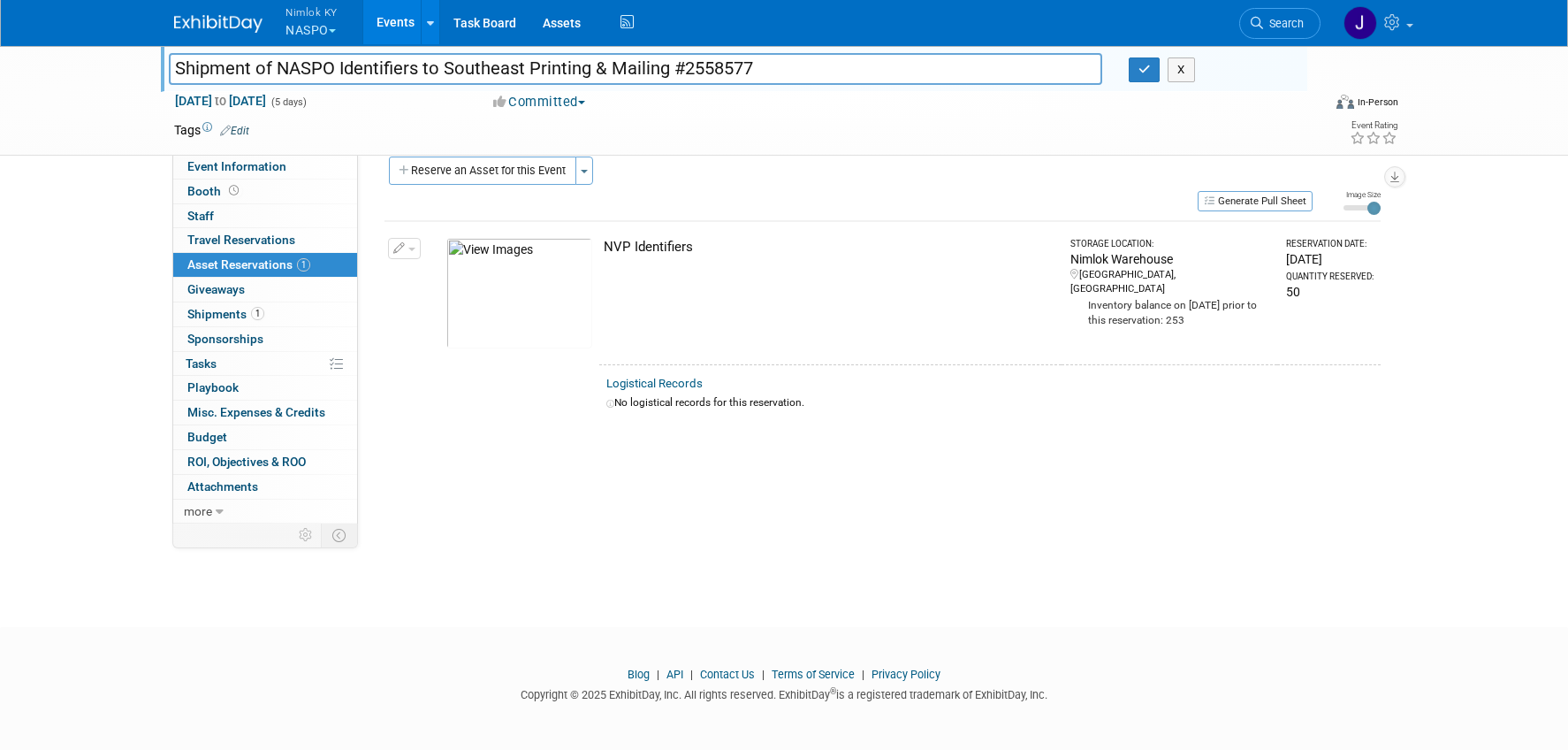
click at [331, 65] on input "Shipment of NASPO Identifiers to Southeast Printing & Mailing #2558577" at bounding box center [635, 68] width 934 height 31
type input "Shipment of NASPO NVP Identifiers to Southeast Printing & Mailing #2558577"
click at [1147, 76] on button "button" at bounding box center [1145, 69] width 32 height 24
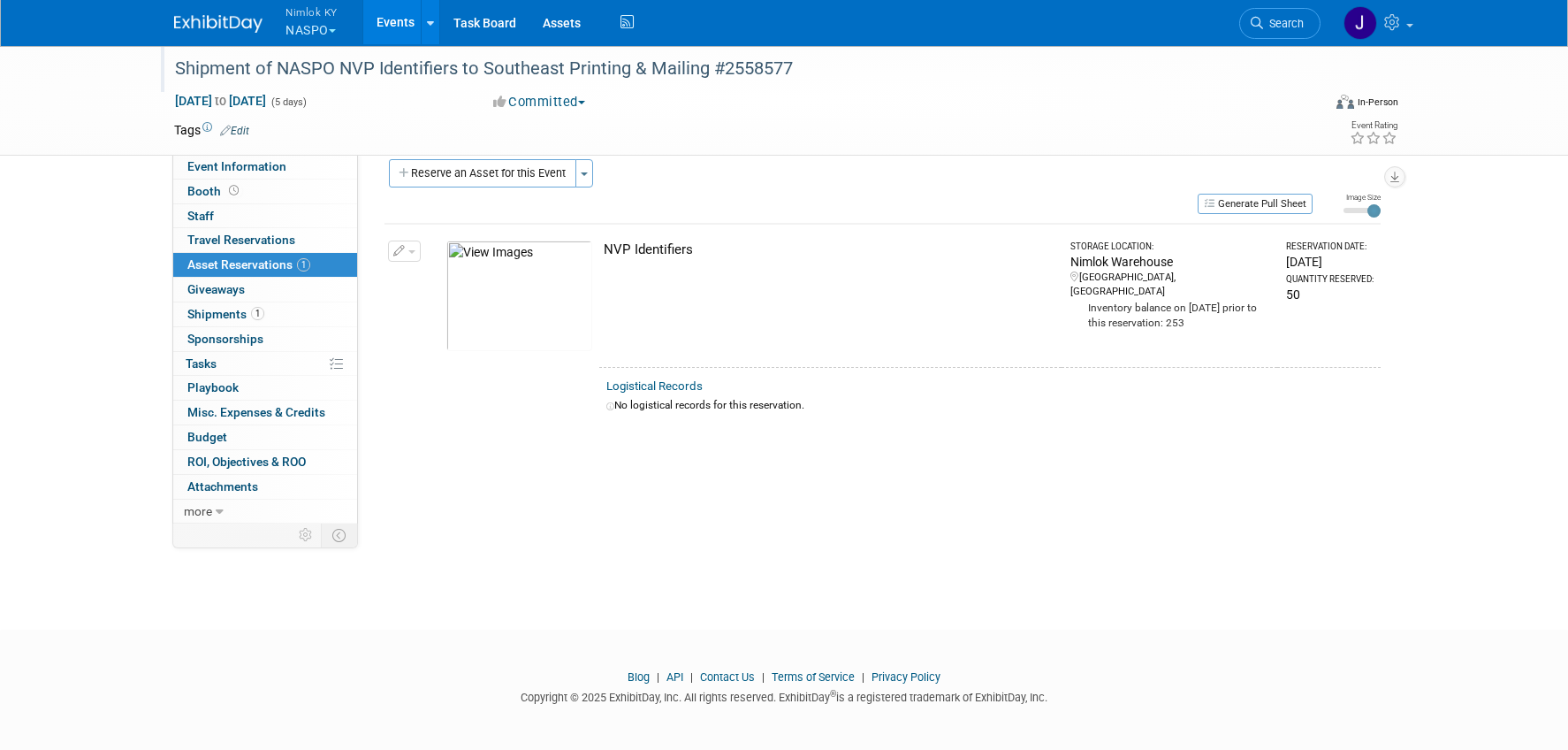
scroll to position [19, 0]
